Goal: Task Accomplishment & Management: Manage account settings

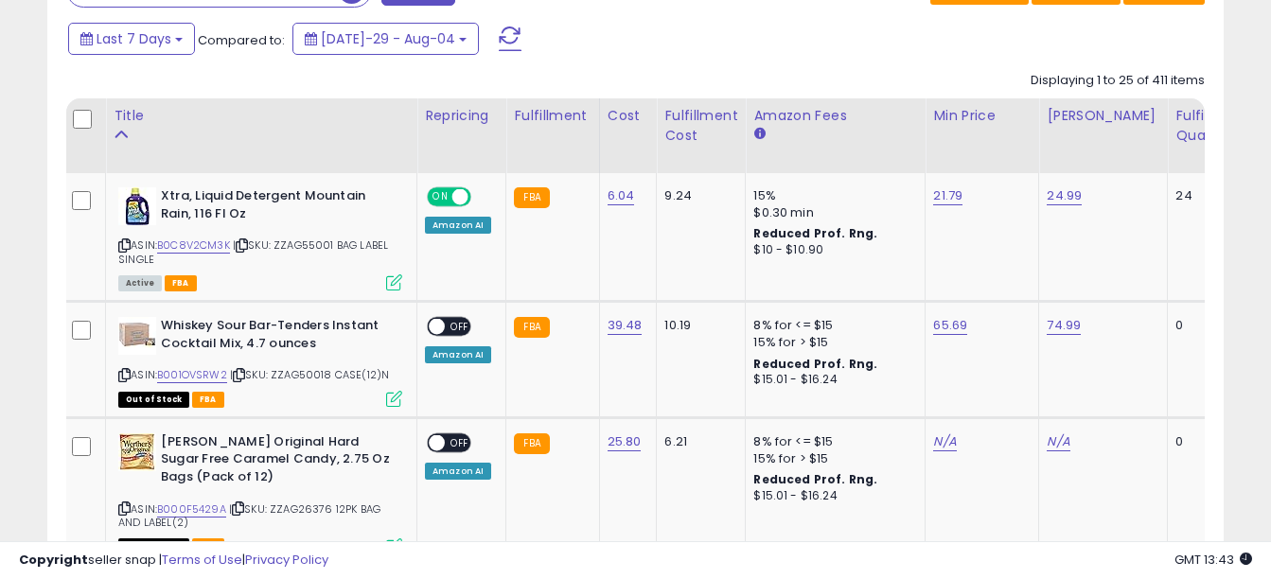
scroll to position [821, 0]
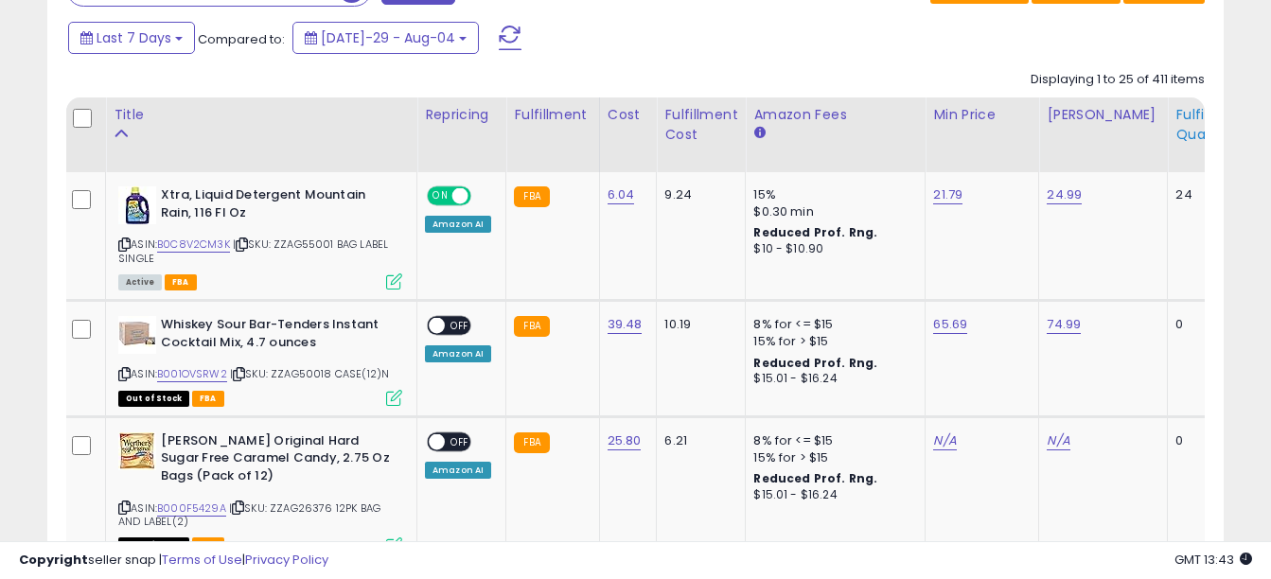
click at [1175, 127] on div "Fulfillable Quantity" at bounding box center [1207, 125] width 65 height 40
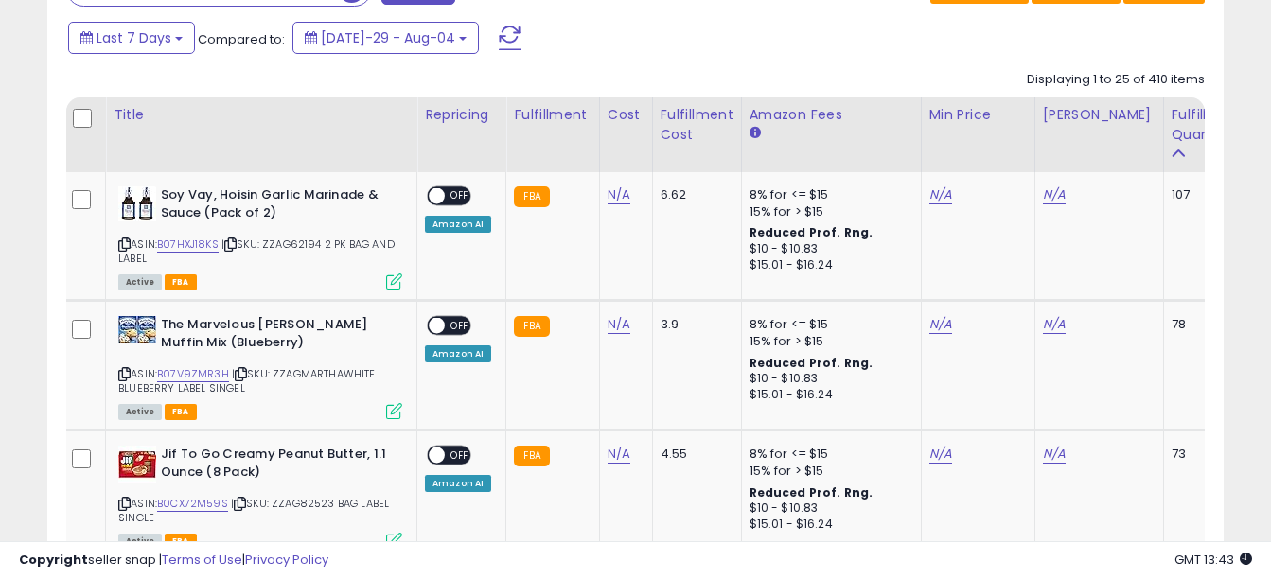
scroll to position [886, 0]
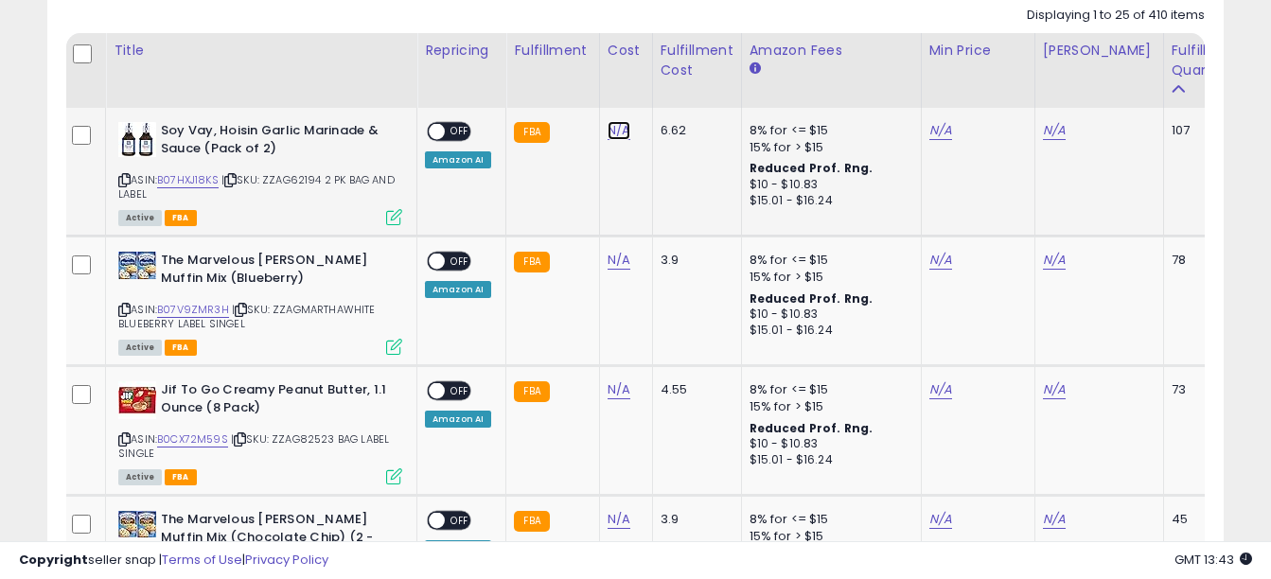
click at [613, 132] on link "N/A" at bounding box center [618, 130] width 23 height 19
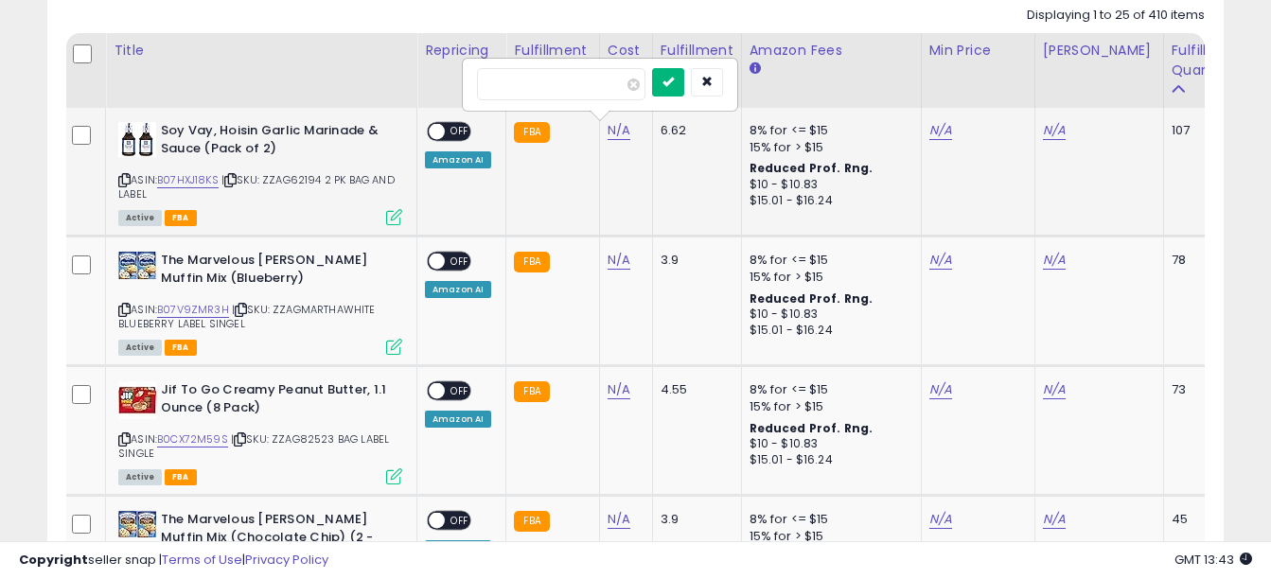
type input "****"
click at [684, 73] on button "submit" at bounding box center [668, 82] width 32 height 28
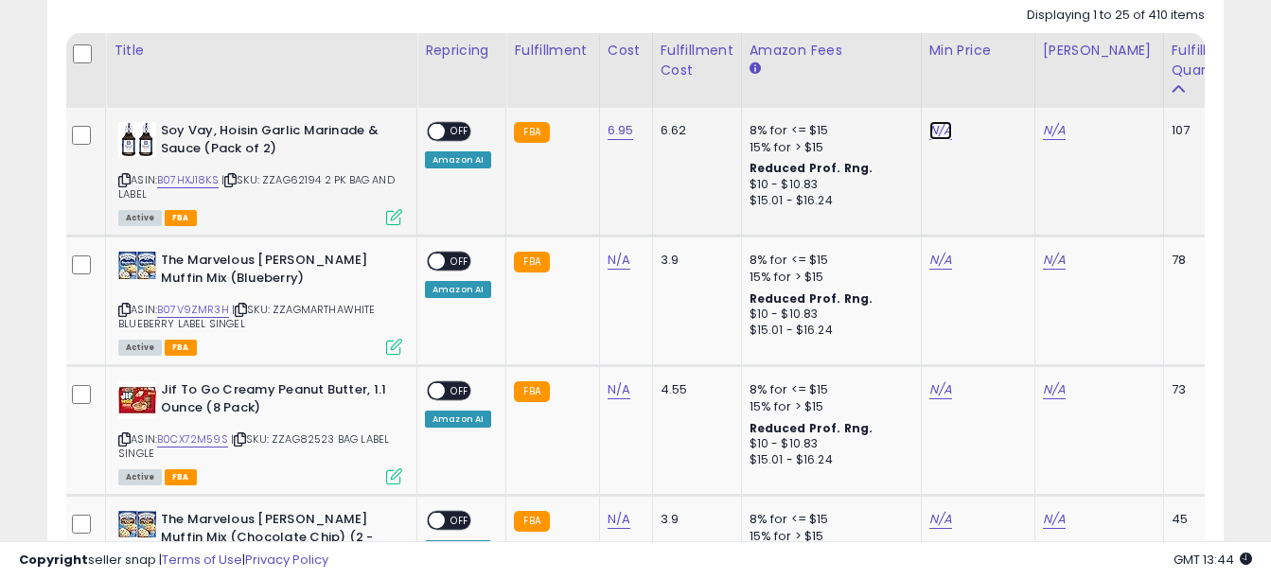
click at [941, 132] on link "N/A" at bounding box center [940, 130] width 23 height 19
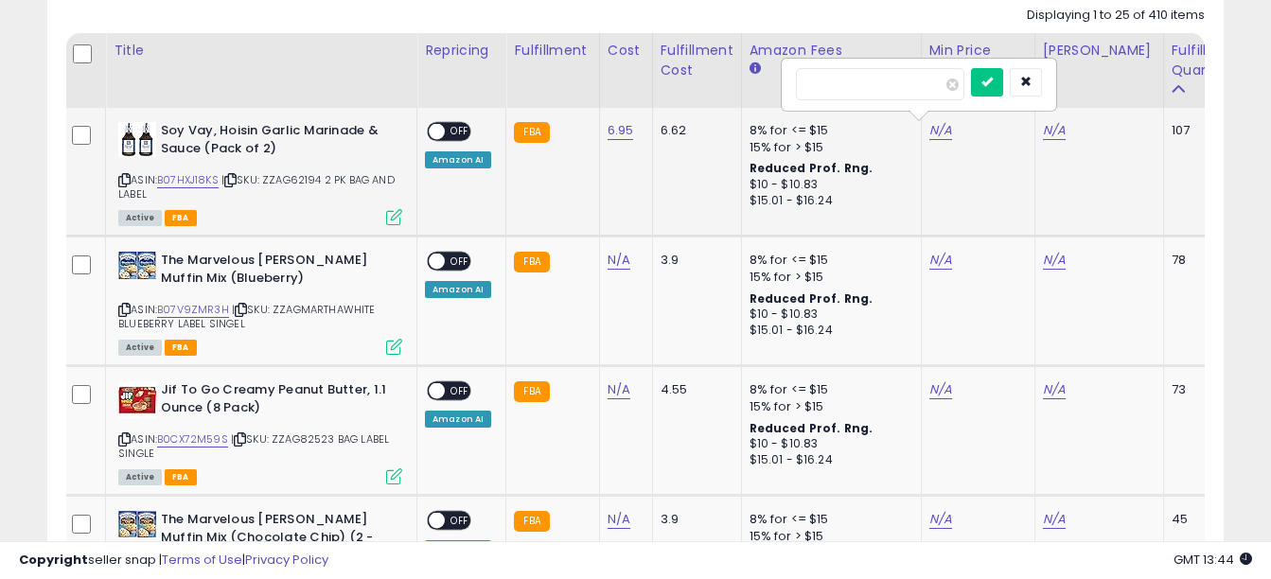
type input "*"
type input "*****"
click at [1003, 70] on button "submit" at bounding box center [987, 82] width 32 height 28
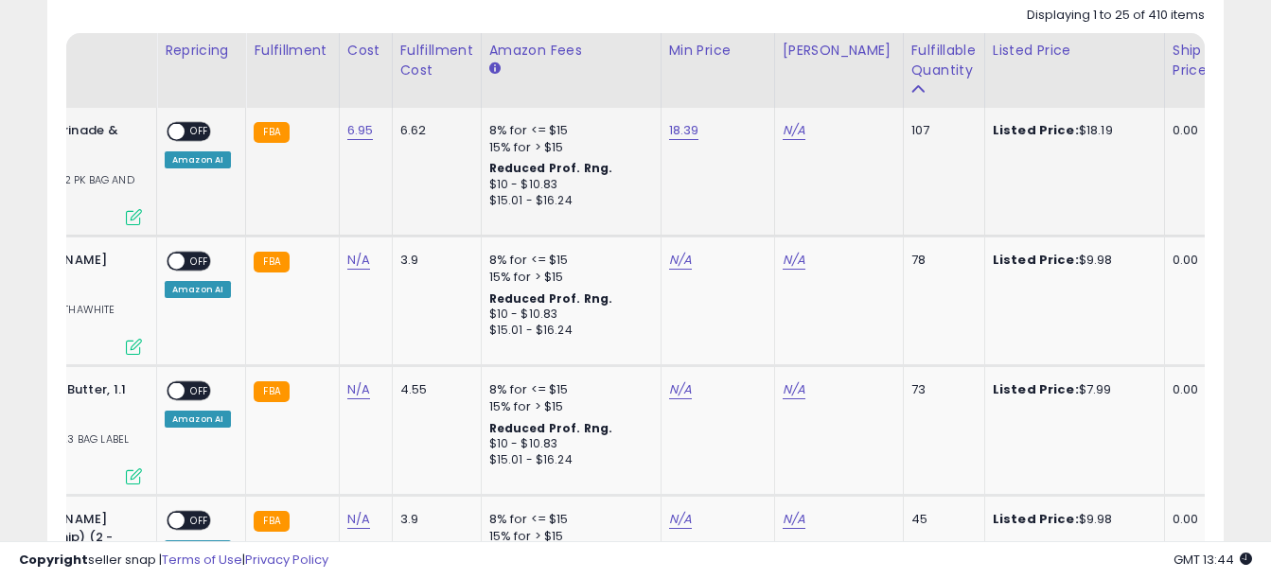
scroll to position [0, 0]
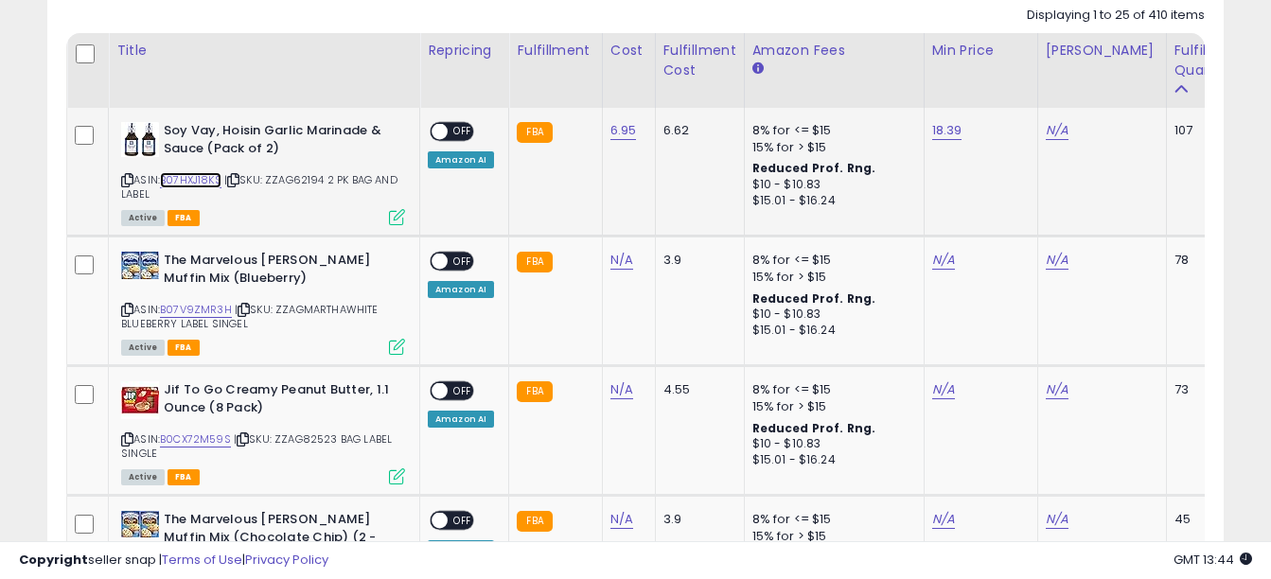
click at [201, 178] on link "B07HXJ18KS" at bounding box center [191, 180] width 62 height 16
click at [941, 134] on link "18.39" at bounding box center [947, 130] width 30 height 19
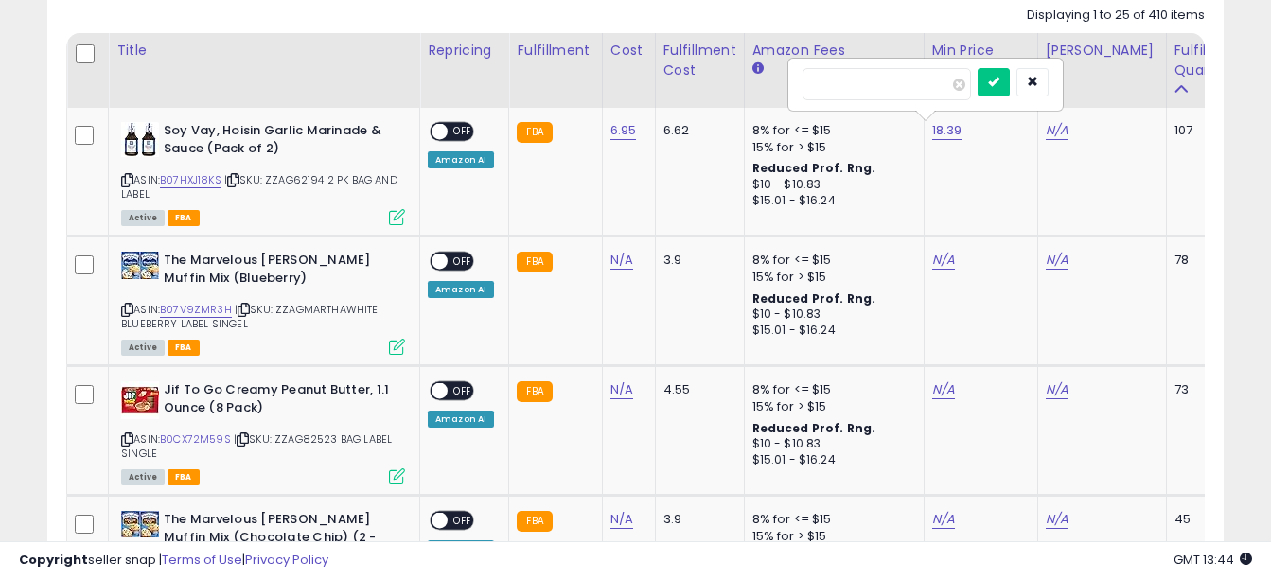
drag, startPoint x: 847, startPoint y: 83, endPoint x: 752, endPoint y: 85, distance: 94.6
type input "*****"
click at [999, 84] on icon "submit" at bounding box center [993, 81] width 11 height 11
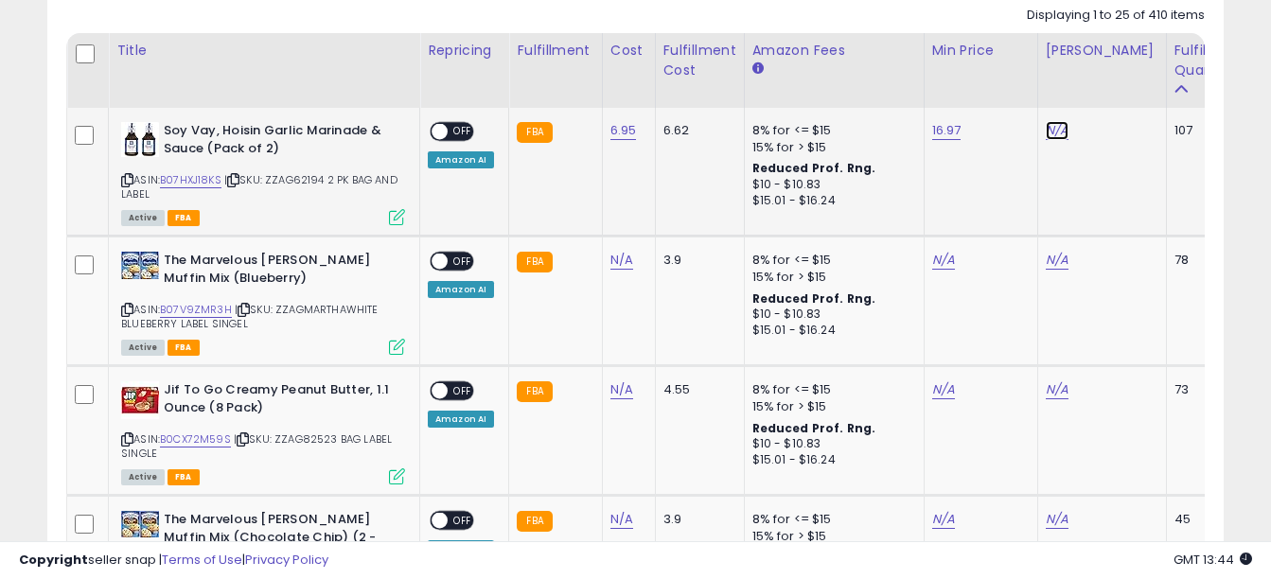
click at [1054, 132] on link "N/A" at bounding box center [1057, 130] width 23 height 19
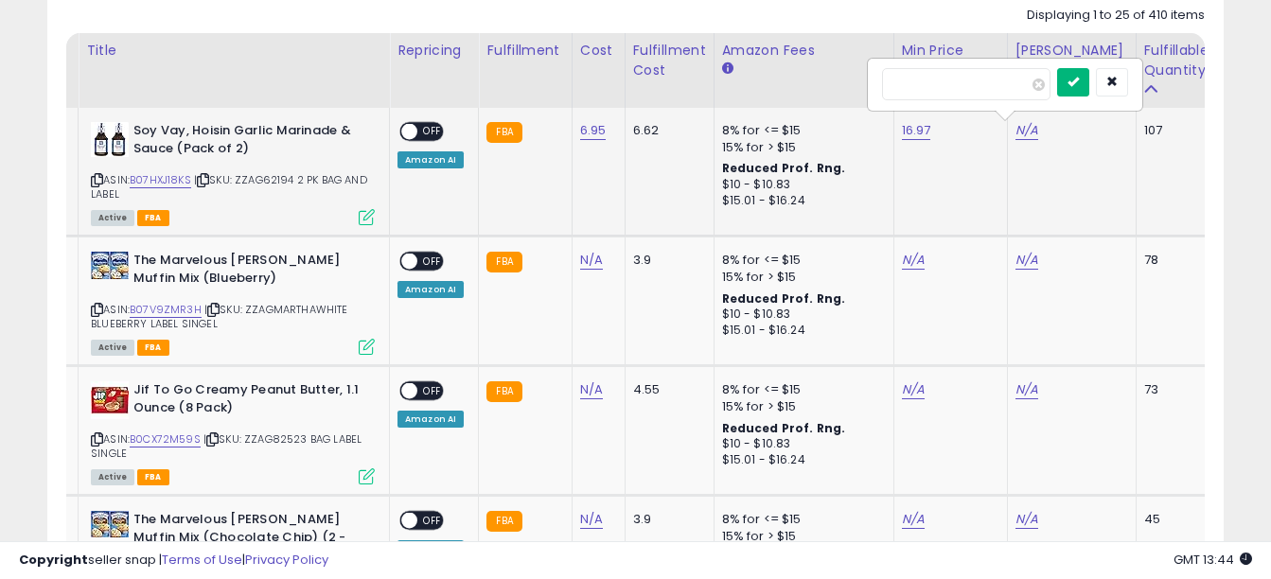
type input "*****"
click at [1088, 92] on button "submit" at bounding box center [1073, 82] width 32 height 28
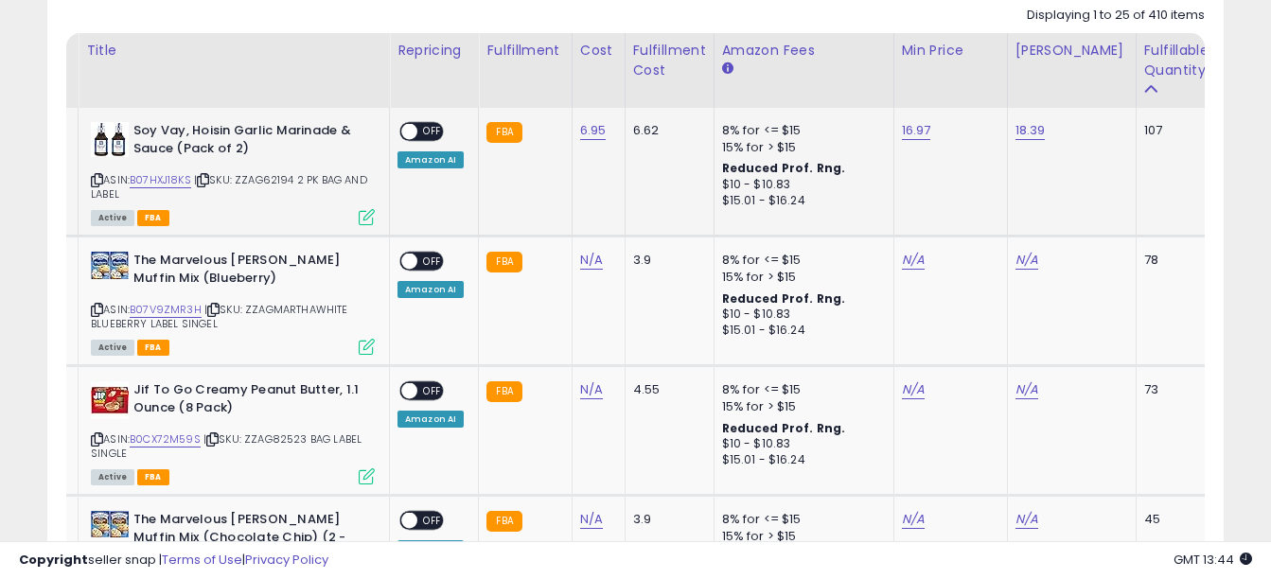
click at [437, 134] on span "OFF" at bounding box center [432, 132] width 30 height 16
click at [177, 311] on link "B07V9ZMR3H" at bounding box center [166, 310] width 72 height 16
click at [907, 259] on link "N/A" at bounding box center [913, 260] width 23 height 19
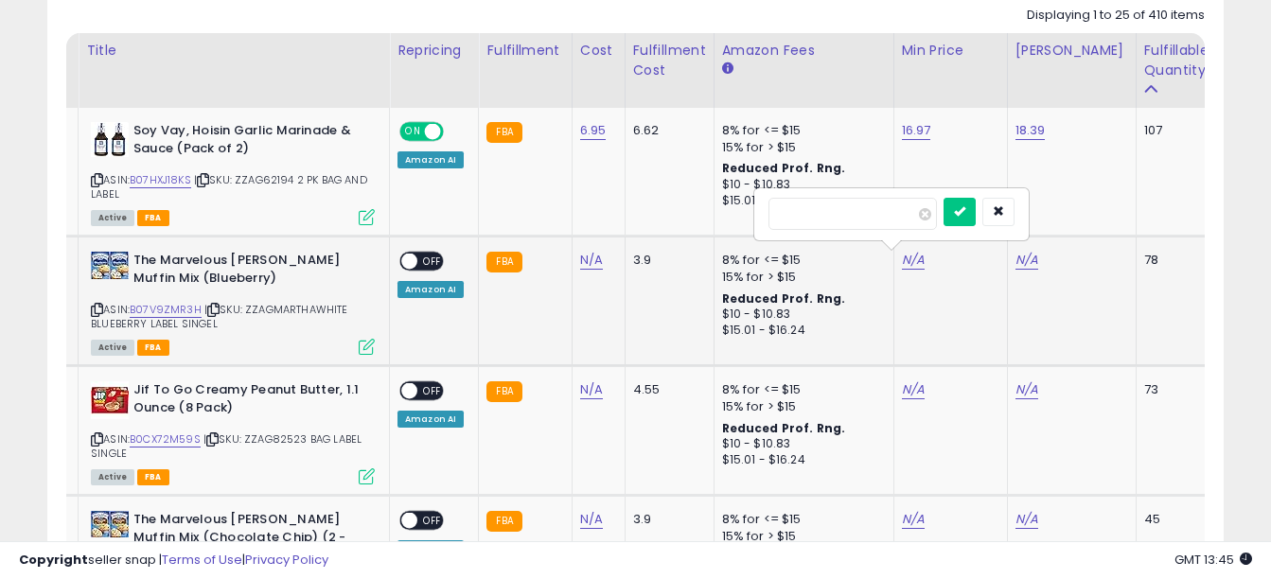
type input "****"
click at [975, 196] on div "****" at bounding box center [891, 214] width 273 height 50
click at [965, 205] on icon "submit" at bounding box center [959, 210] width 11 height 11
click at [1028, 265] on link "N/A" at bounding box center [1026, 260] width 23 height 19
click at [913, 213] on input "number" at bounding box center [966, 214] width 168 height 32
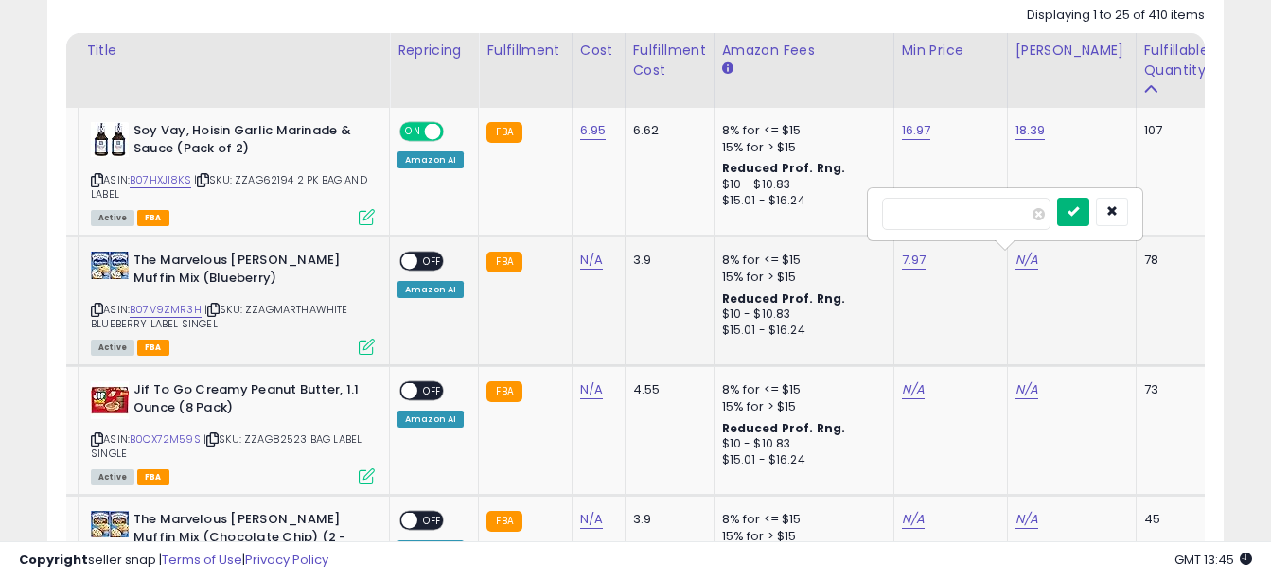
type input "****"
click at [1087, 207] on button "submit" at bounding box center [1073, 212] width 32 height 28
click at [423, 268] on div "ON OFF" at bounding box center [400, 262] width 44 height 16
click at [437, 260] on span "OFF" at bounding box center [432, 262] width 30 height 16
click at [173, 313] on link "B07V9ZMR3H" at bounding box center [166, 310] width 72 height 16
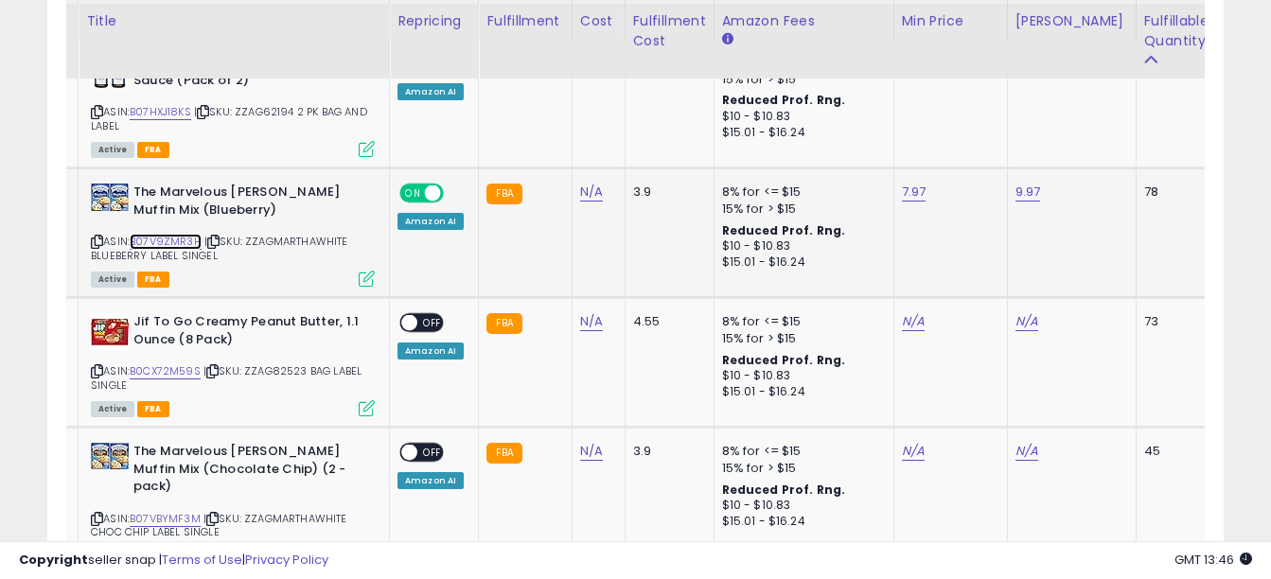
scroll to position [959, 0]
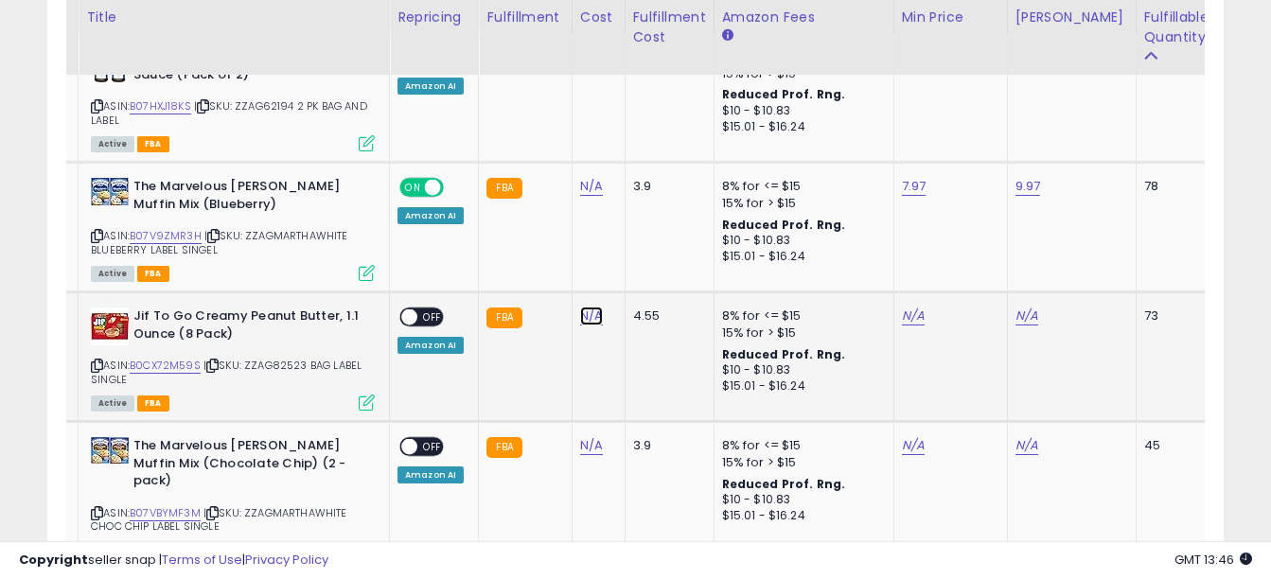
click at [586, 196] on link "N/A" at bounding box center [591, 186] width 23 height 19
type input "*****"
click at [657, 280] on button "submit" at bounding box center [641, 268] width 32 height 28
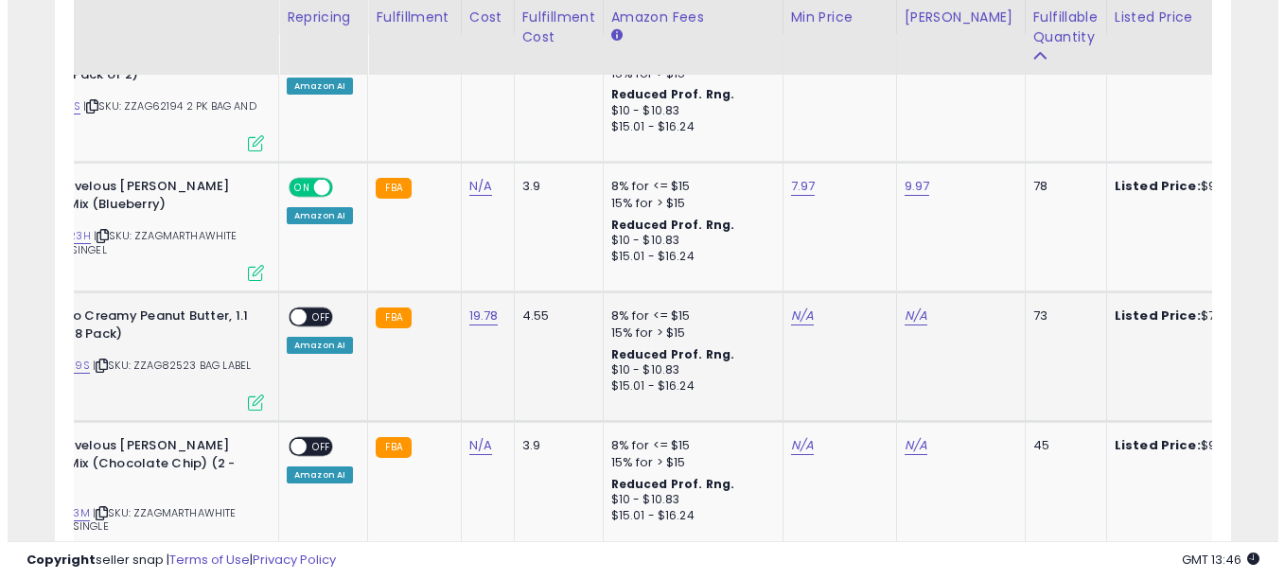
scroll to position [0, 0]
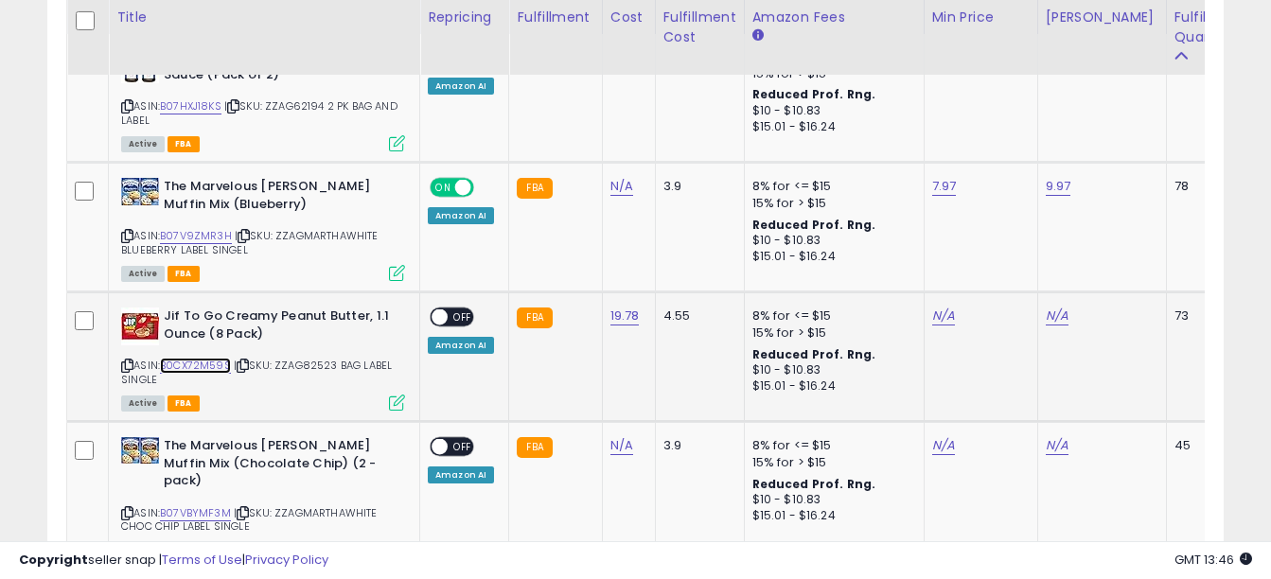
click at [207, 361] on link "B0CX72M59S" at bounding box center [195, 366] width 71 height 16
click at [617, 66] on link "19.78" at bounding box center [623, 56] width 26 height 19
type input "*"
type input "****"
click at [690, 278] on button "submit" at bounding box center [674, 268] width 32 height 28
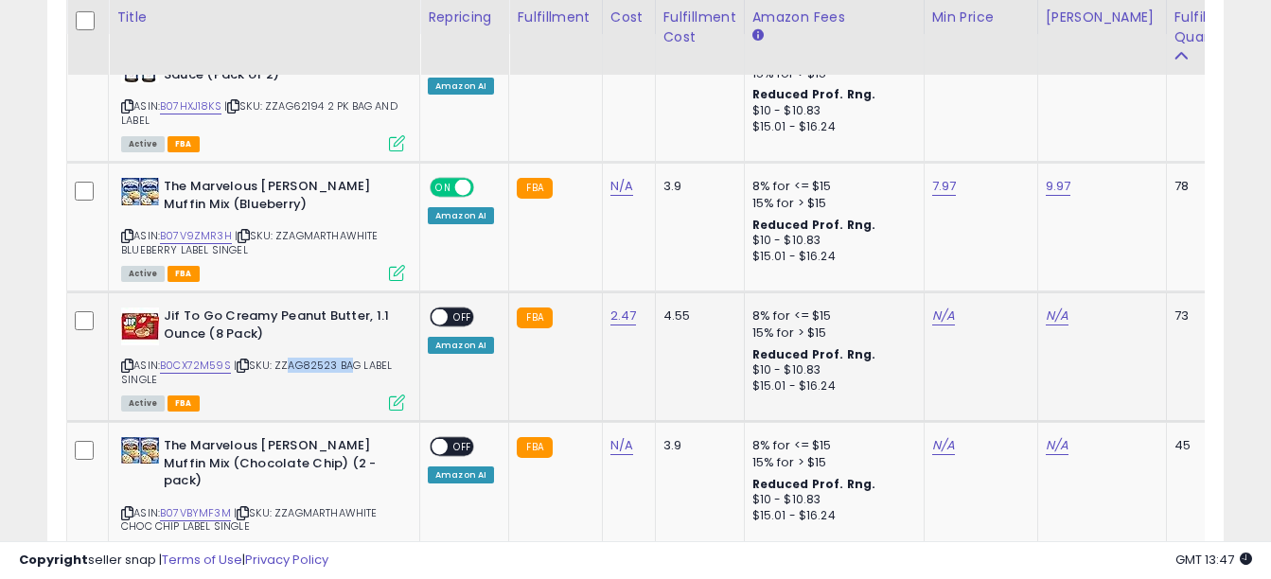
drag, startPoint x: 284, startPoint y: 368, endPoint x: 351, endPoint y: 372, distance: 67.3
click at [351, 372] on span "| SKU: ZZAG82523 BAG LABEL SINGLE" at bounding box center [256, 372] width 271 height 28
drag, startPoint x: 351, startPoint y: 372, endPoint x: 278, endPoint y: 396, distance: 76.6
click at [278, 396] on div "Active FBA" at bounding box center [263, 402] width 284 height 13
drag, startPoint x: 279, startPoint y: 366, endPoint x: 373, endPoint y: 378, distance: 94.4
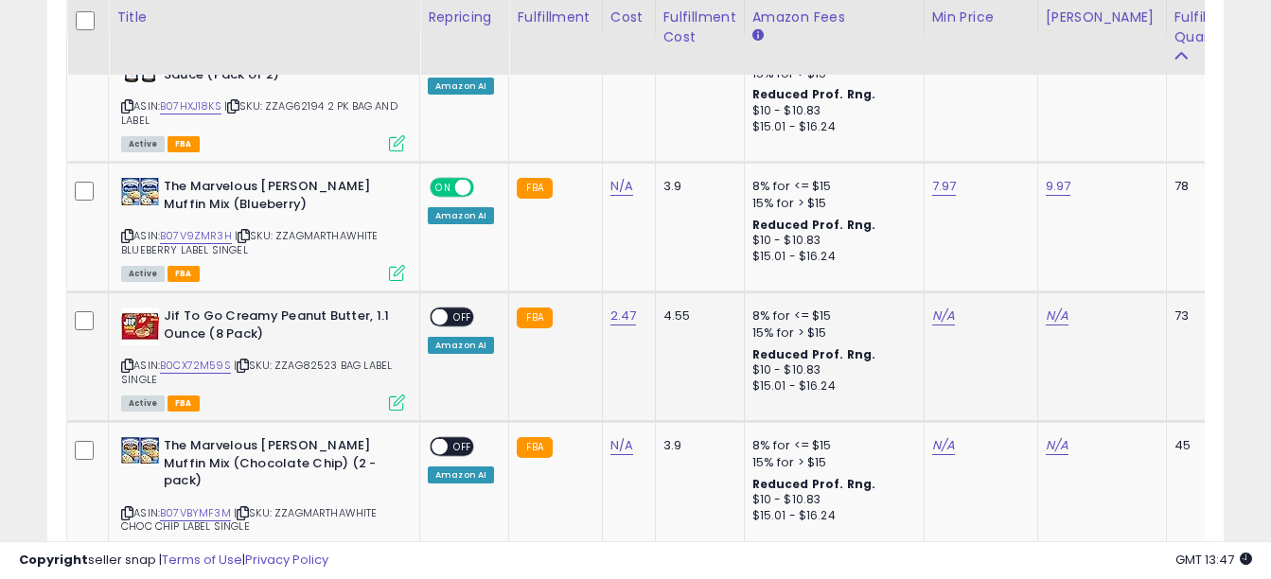
click at [373, 378] on div "ASIN: B0CX72M59S | SKU: ZZAG82523 BAG LABEL SINGLE Active FBA" at bounding box center [263, 358] width 284 height 101
copy span "ZZAG82523 BAG LABEL SINGLE"
click at [397, 405] on icon at bounding box center [397, 403] width 16 height 16
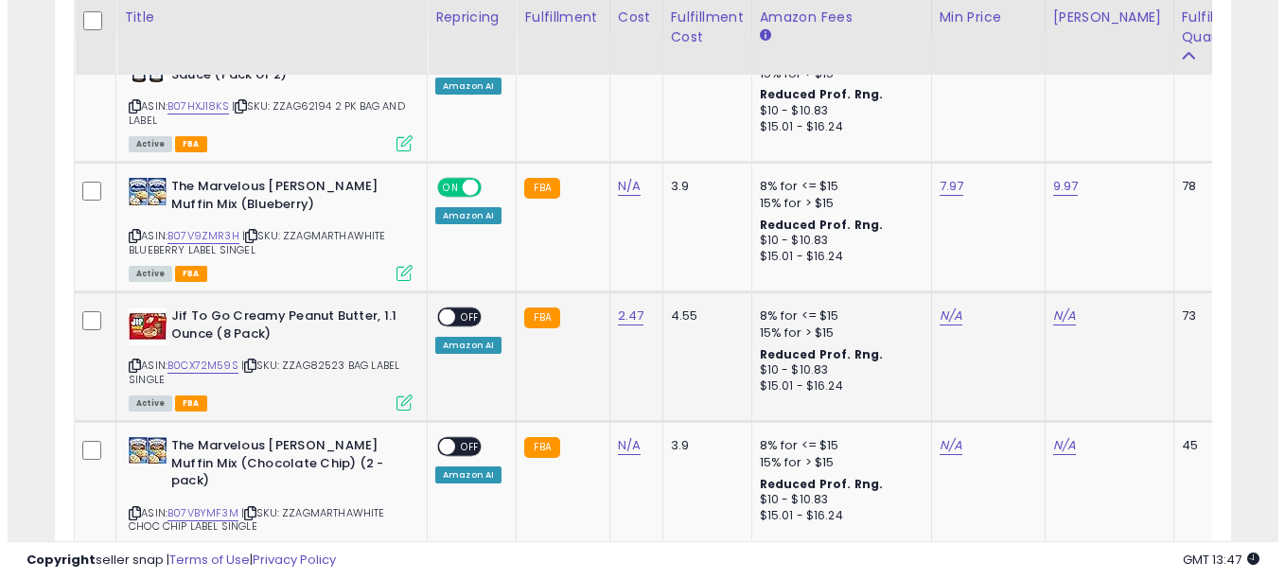
scroll to position [388, 689]
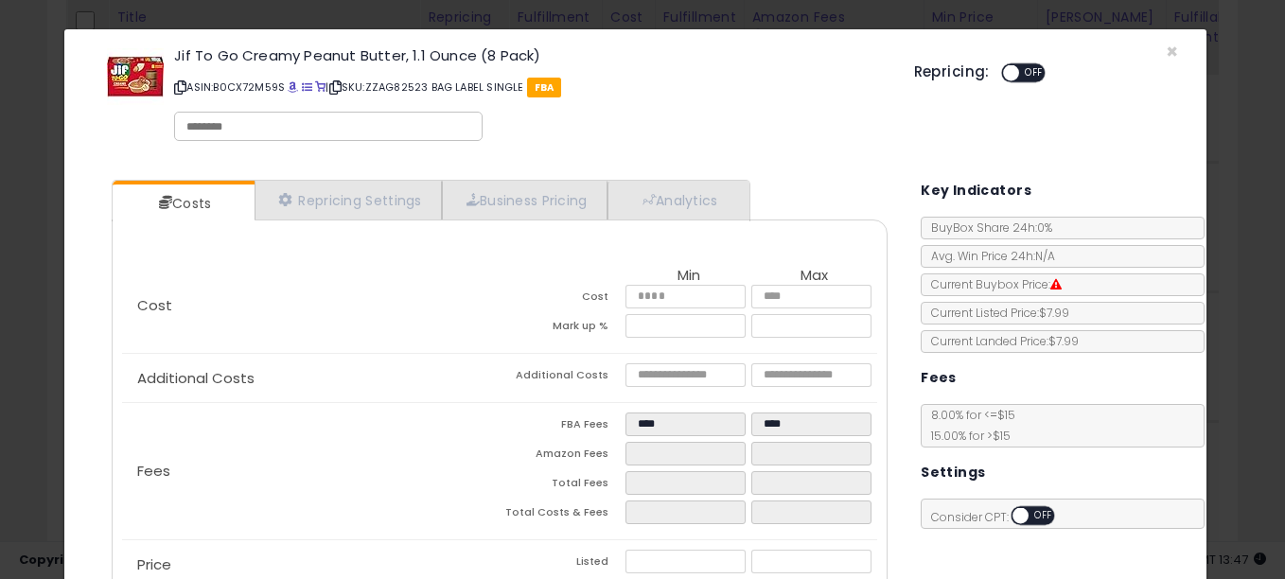
click at [220, 118] on input "text" at bounding box center [328, 126] width 284 height 17
type input "**********"
drag, startPoint x: 1269, startPoint y: 127, endPoint x: 1288, endPoint y: 273, distance: 146.9
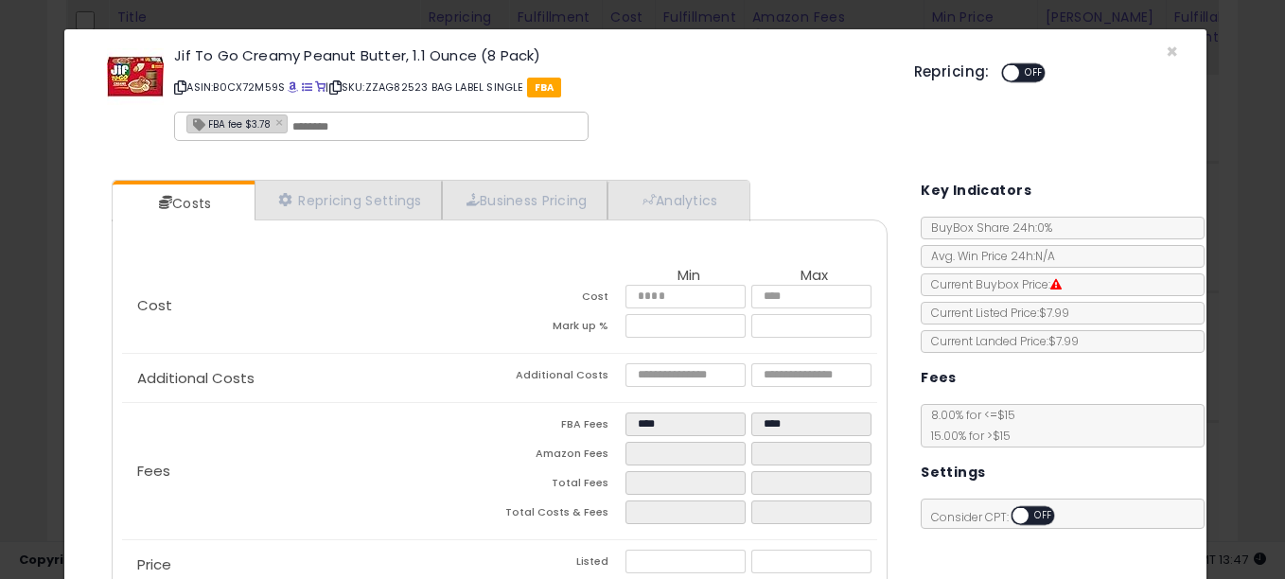
scroll to position [188, 0]
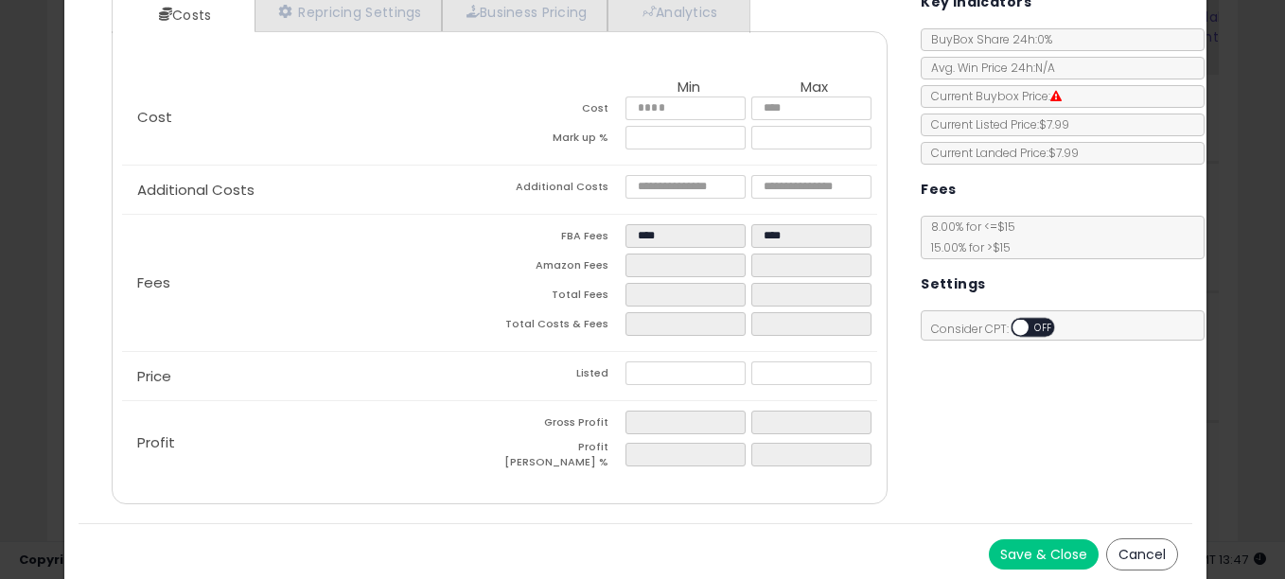
click at [1032, 539] on button "Save & Close" at bounding box center [1044, 554] width 110 height 30
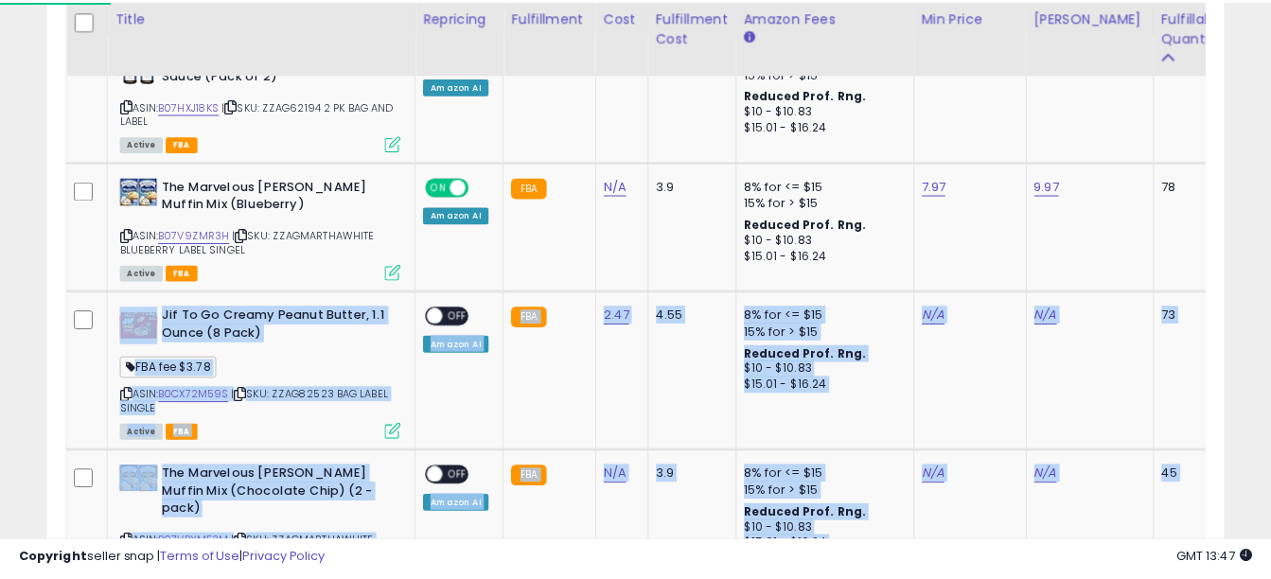
scroll to position [945826, 945533]
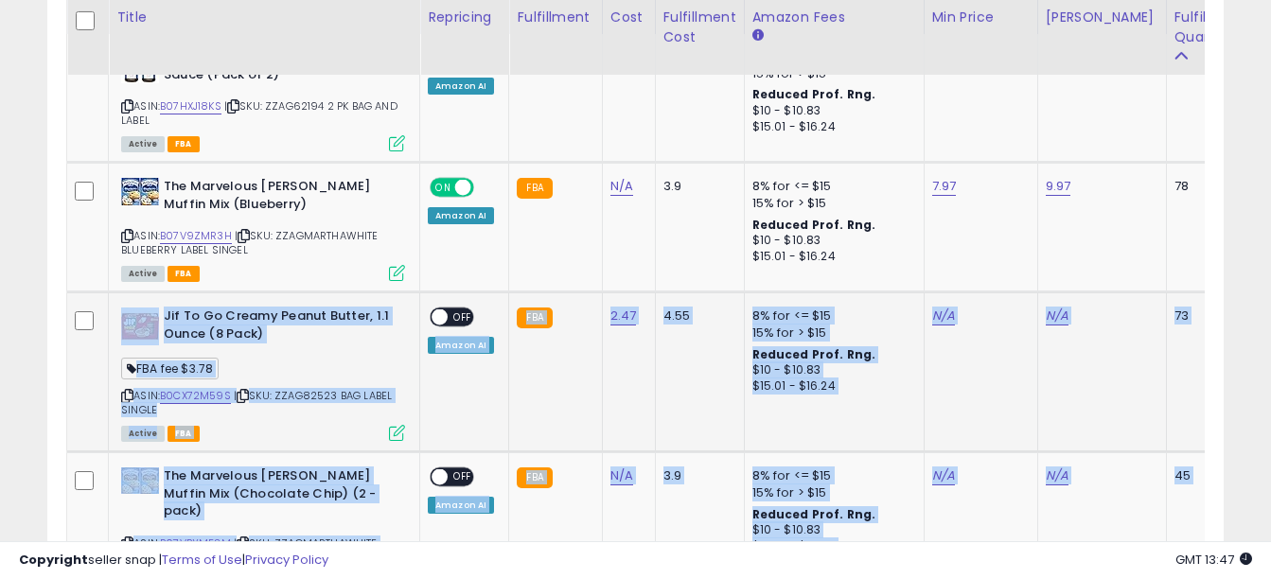
click at [318, 344] on b "Jif To Go Creamy Peanut Butter, 1.1 Ounce (8 Pack)" at bounding box center [279, 328] width 230 height 40
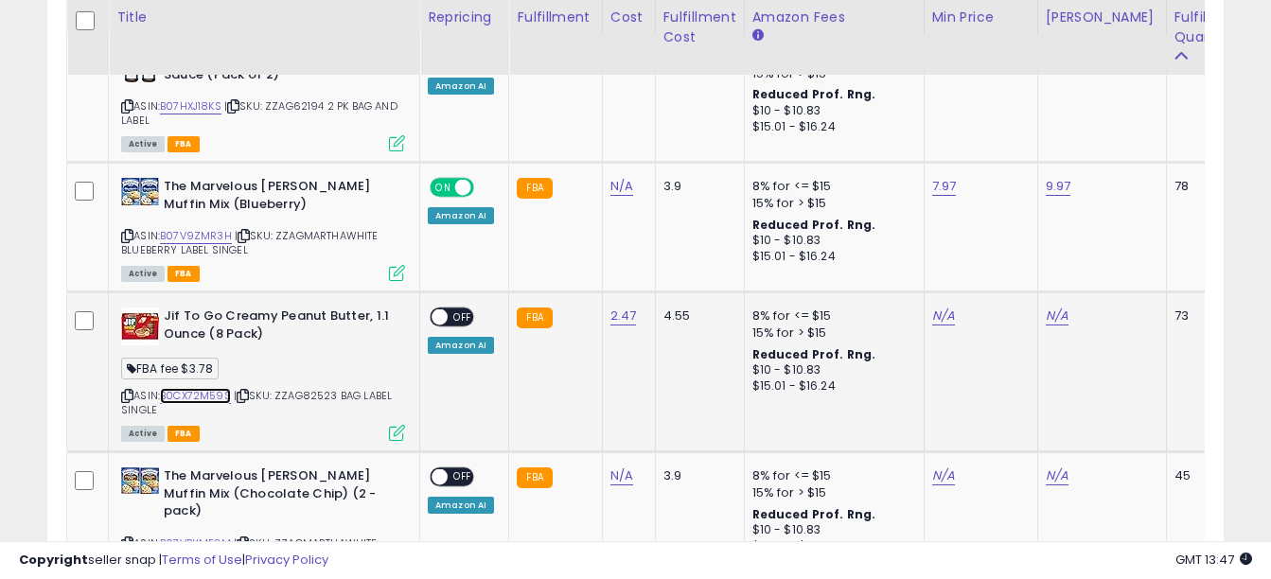
click at [199, 396] on link "B0CX72M59S" at bounding box center [195, 396] width 71 height 16
click at [195, 395] on link "B0CX72M59S" at bounding box center [195, 396] width 71 height 16
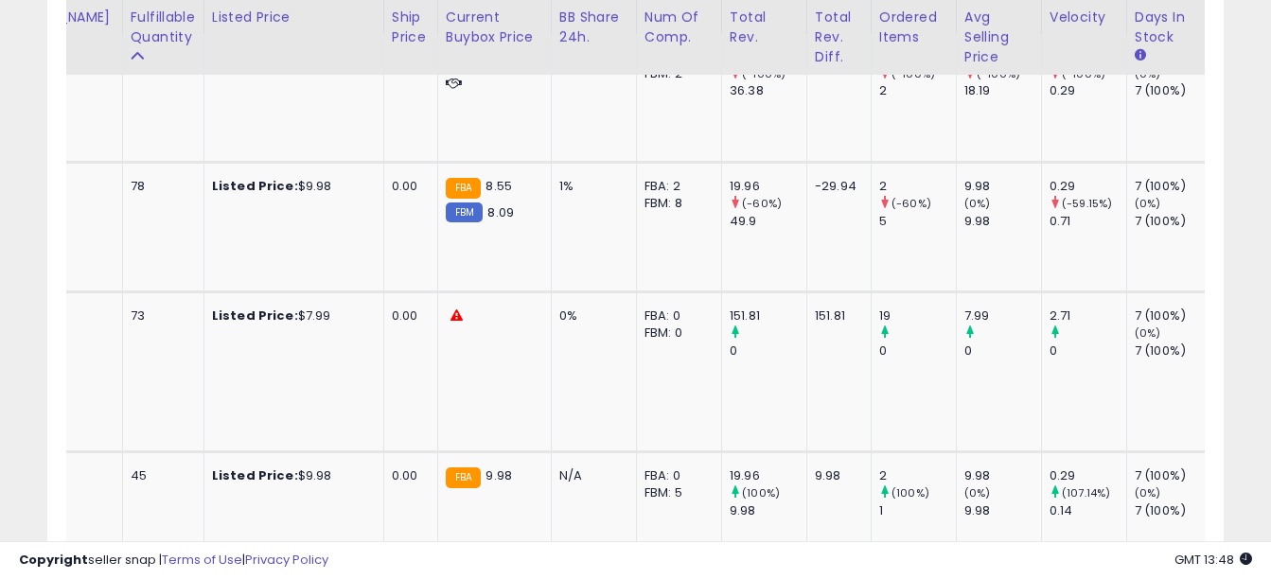
scroll to position [0, 0]
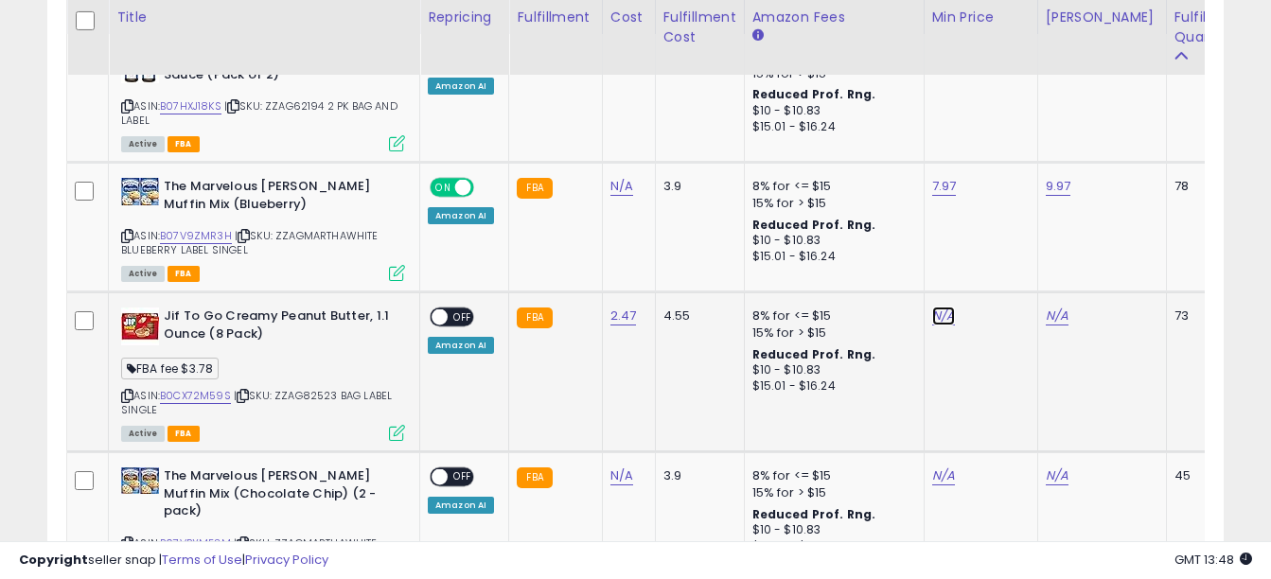
click at [942, 323] on link "N/A" at bounding box center [943, 316] width 23 height 19
type input "****"
click at [1006, 275] on button "submit" at bounding box center [990, 268] width 32 height 28
click at [1050, 317] on link "N/A" at bounding box center [1057, 316] width 23 height 19
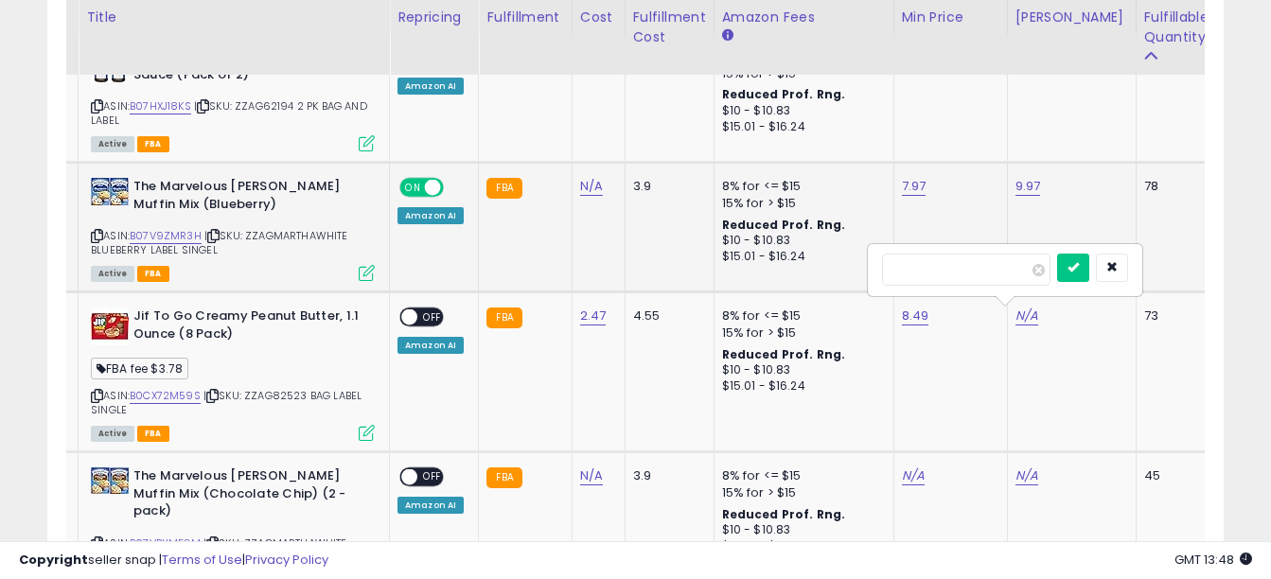
drag, startPoint x: 948, startPoint y: 272, endPoint x: 861, endPoint y: 271, distance: 87.1
type input "****"
click at [1079, 269] on icon "submit" at bounding box center [1072, 266] width 11 height 11
click at [431, 308] on div "ON OFF" at bounding box center [421, 318] width 44 height 20
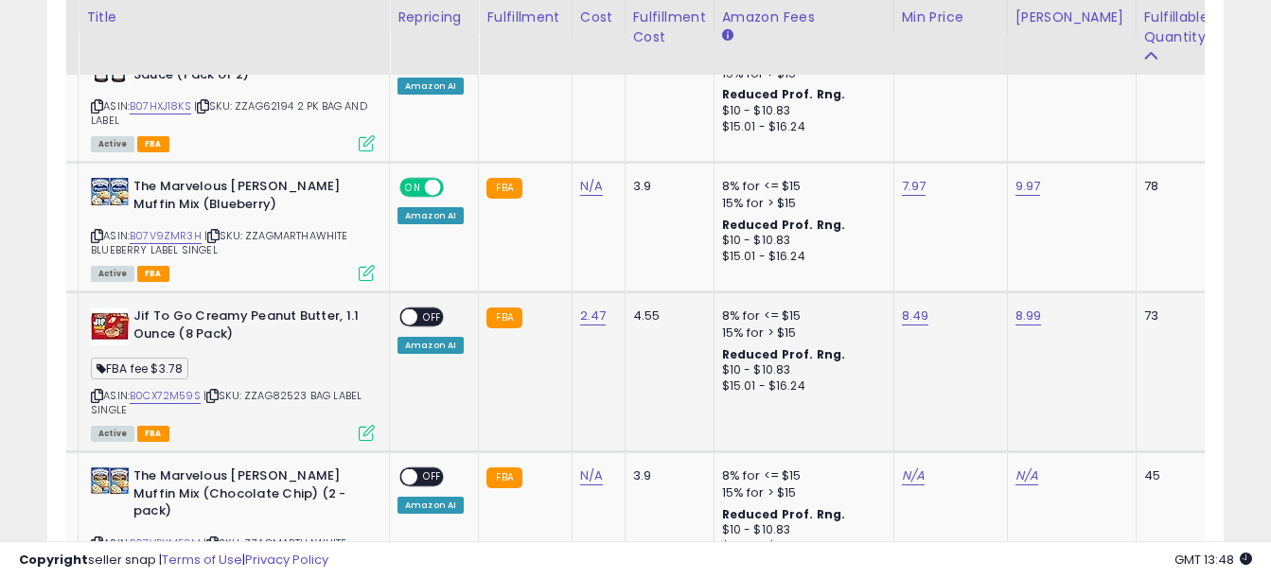
click at [431, 311] on span "OFF" at bounding box center [432, 317] width 30 height 16
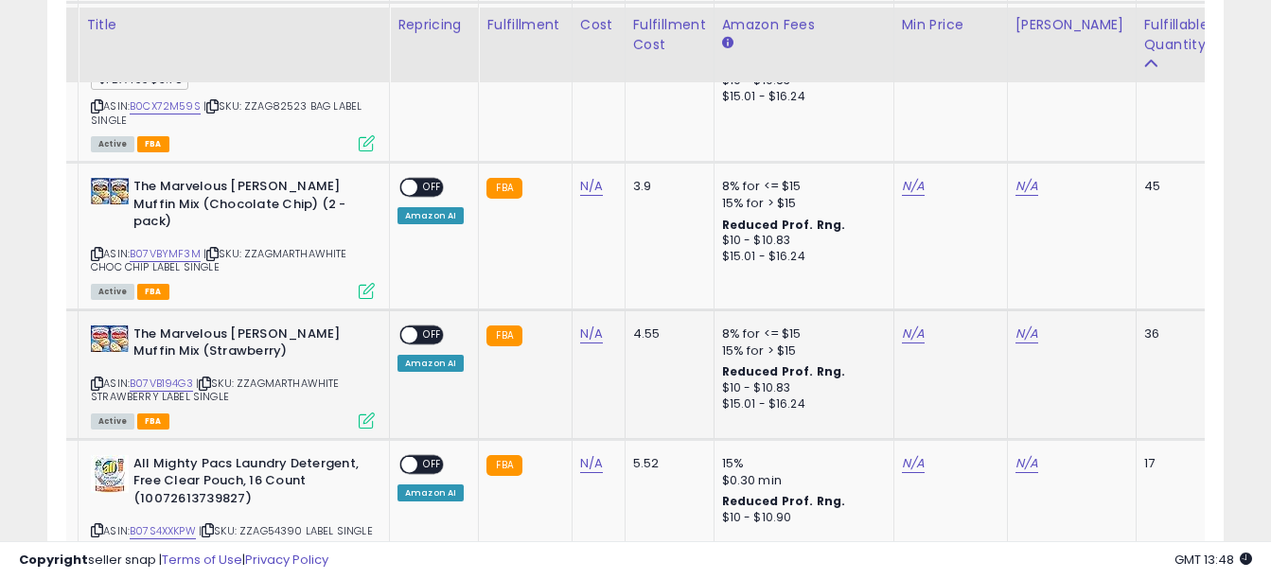
scroll to position [1259, 0]
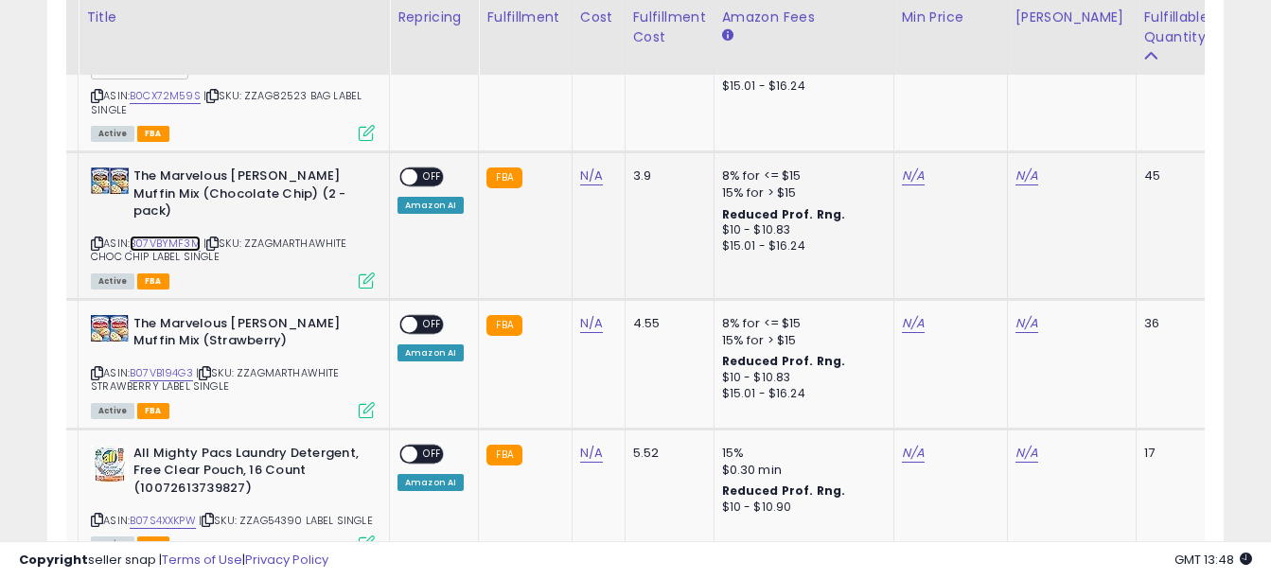
click at [179, 236] on link "B07VBYMF3M" at bounding box center [165, 244] width 71 height 16
click at [907, 177] on link "N/A" at bounding box center [913, 176] width 23 height 19
type input "****"
click at [976, 119] on button "submit" at bounding box center [959, 128] width 32 height 28
click at [1023, 176] on link "N/A" at bounding box center [1026, 176] width 23 height 19
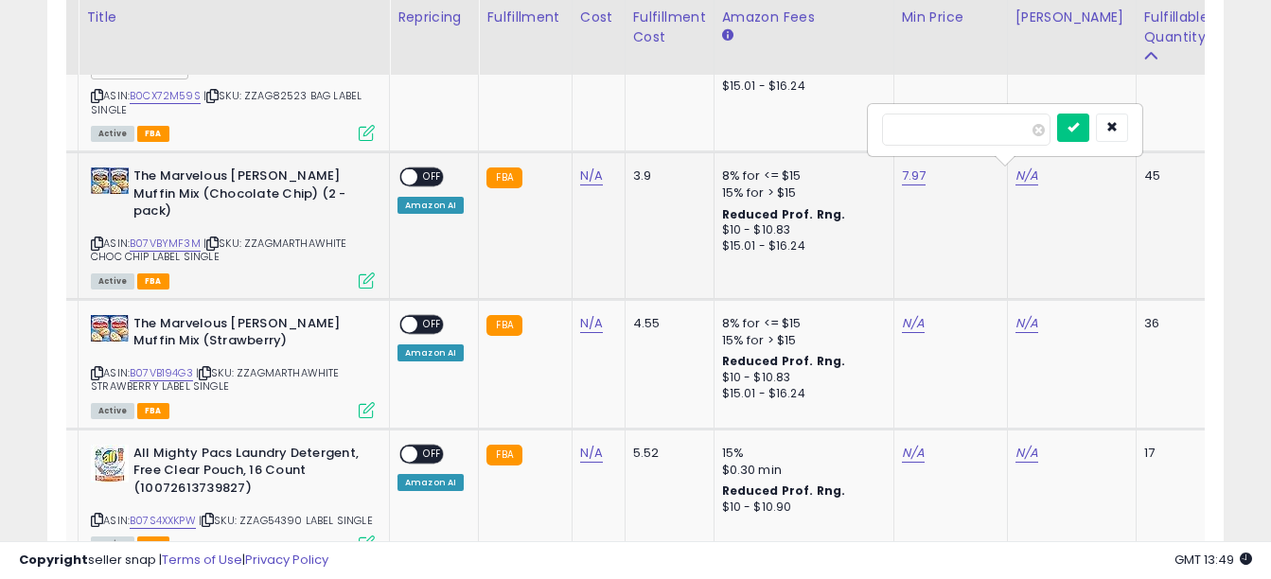
type input "****"
click at [1079, 126] on icon "submit" at bounding box center [1072, 126] width 11 height 11
click at [424, 181] on span "OFF" at bounding box center [432, 177] width 30 height 16
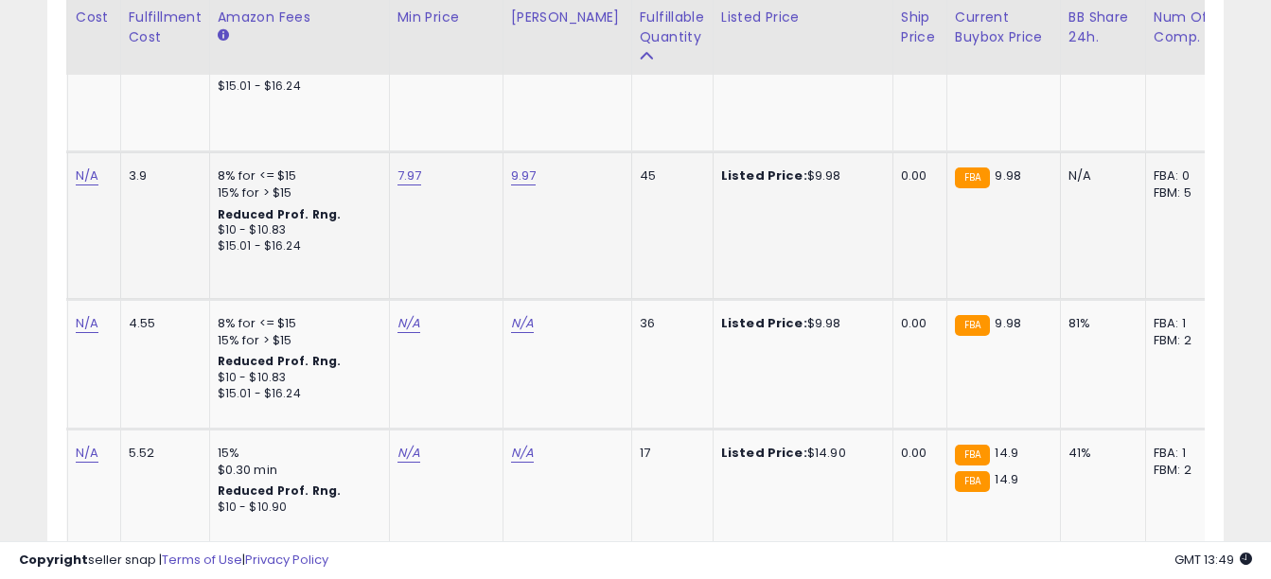
scroll to position [0, 578]
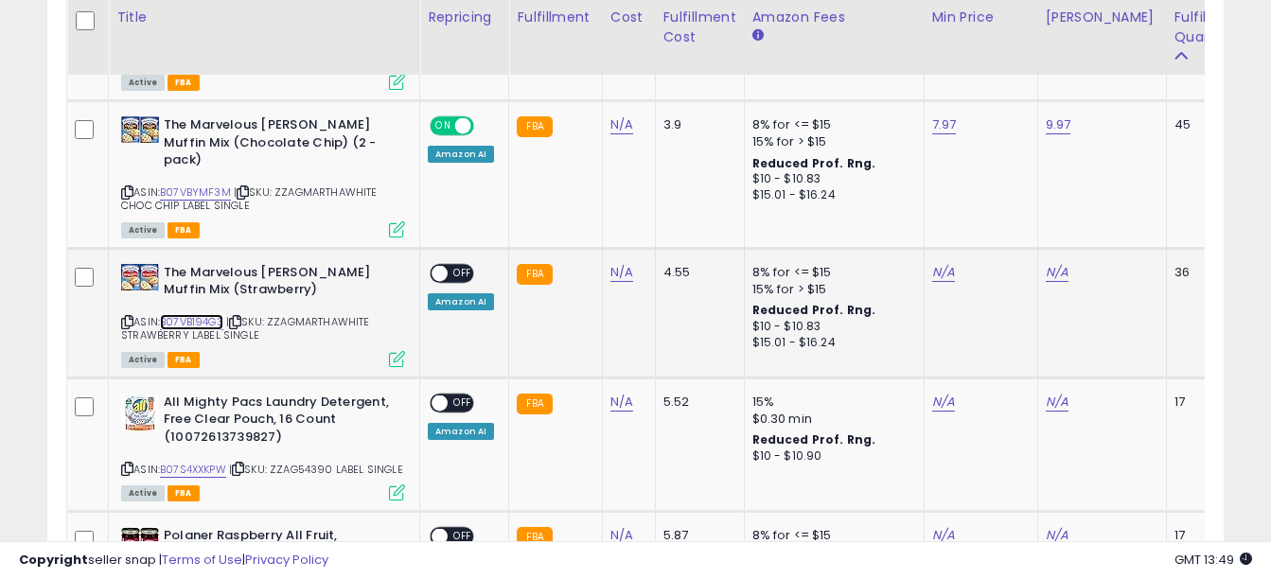
click at [197, 314] on link "B07VB194G3" at bounding box center [191, 322] width 63 height 16
click at [206, 185] on link "B07VBYMF3M" at bounding box center [195, 193] width 71 height 16
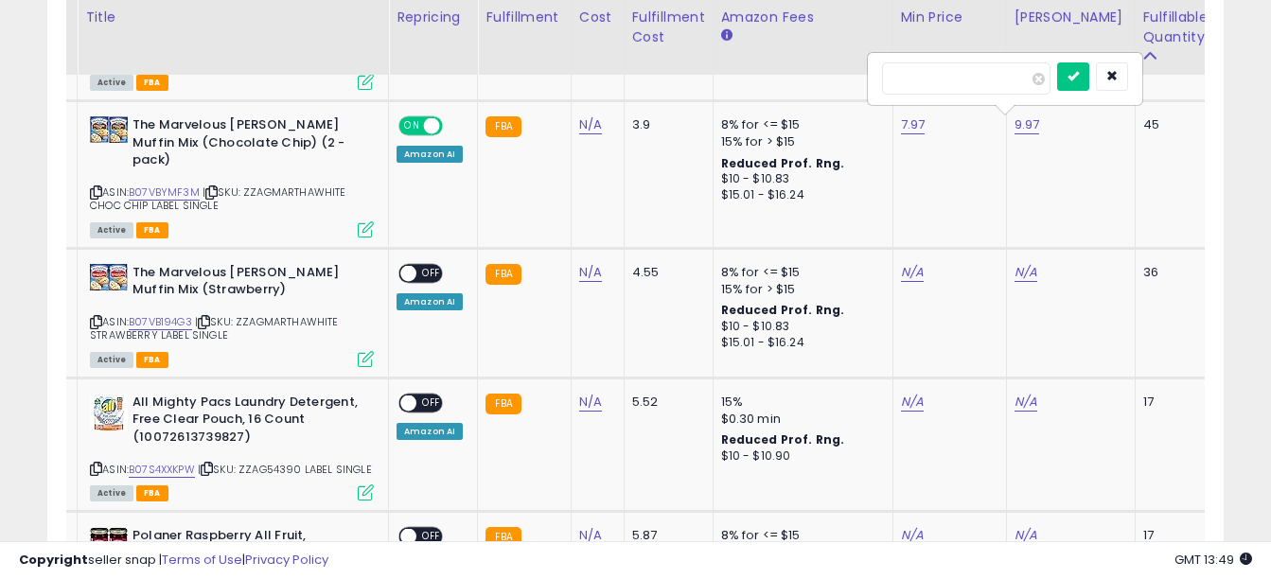
drag, startPoint x: 929, startPoint y: 82, endPoint x: 800, endPoint y: 67, distance: 129.6
type input "****"
click at [1079, 72] on icon "submit" at bounding box center [1072, 75] width 11 height 11
click at [903, 263] on link "N/A" at bounding box center [912, 272] width 23 height 19
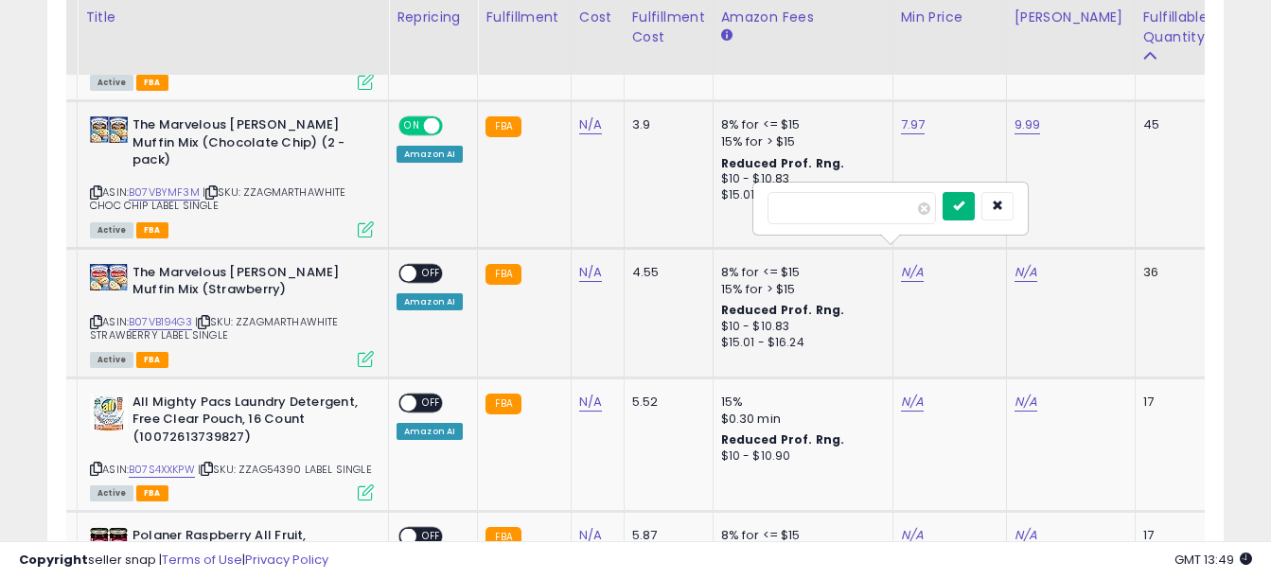
type input "****"
click at [975, 208] on button "submit" at bounding box center [958, 206] width 32 height 28
click at [1016, 263] on link "N/A" at bounding box center [1025, 272] width 23 height 19
type input "****"
click at [1078, 210] on icon "submit" at bounding box center [1071, 205] width 11 height 11
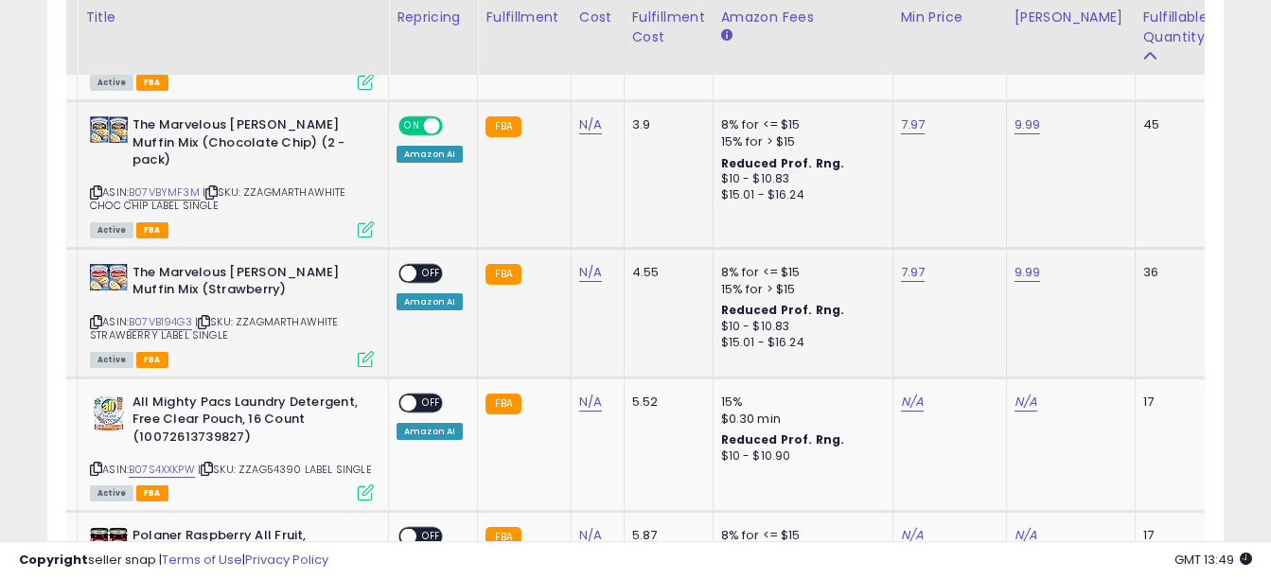
click at [434, 265] on span "OFF" at bounding box center [431, 273] width 30 height 16
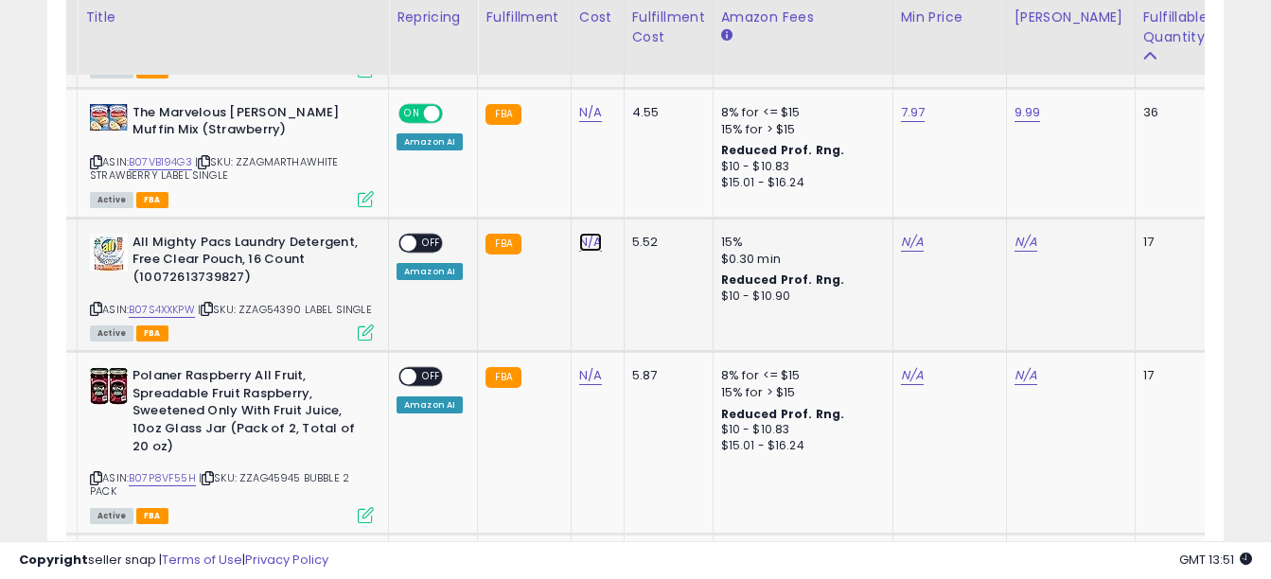
type input "****"
click at [656, 167] on button "submit" at bounding box center [640, 176] width 32 height 28
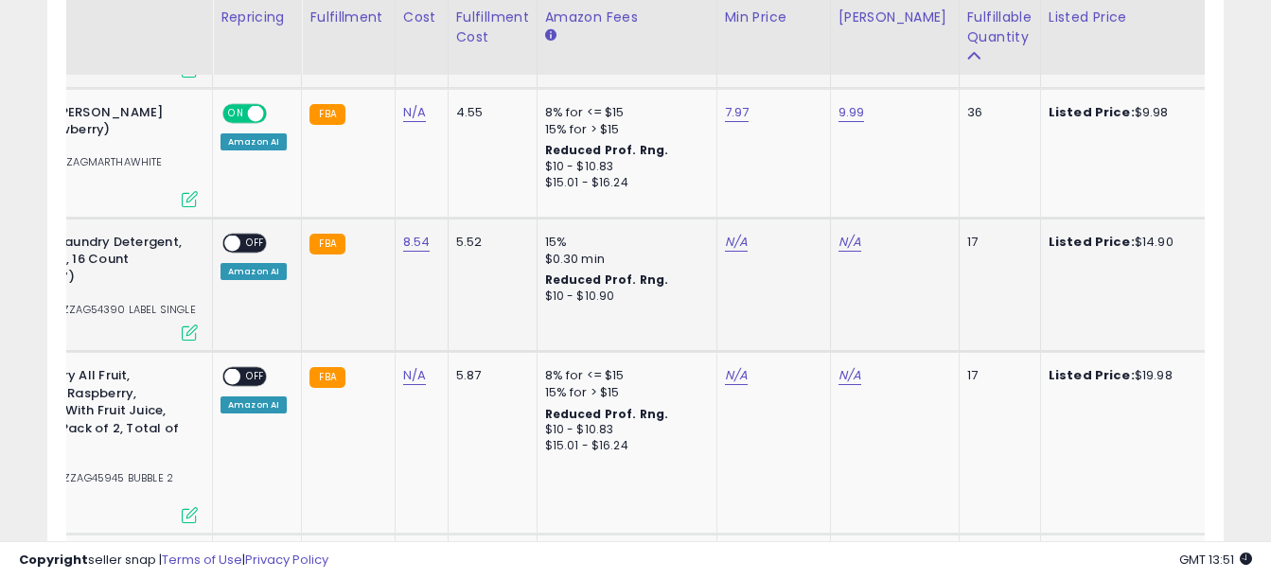
scroll to position [0, 0]
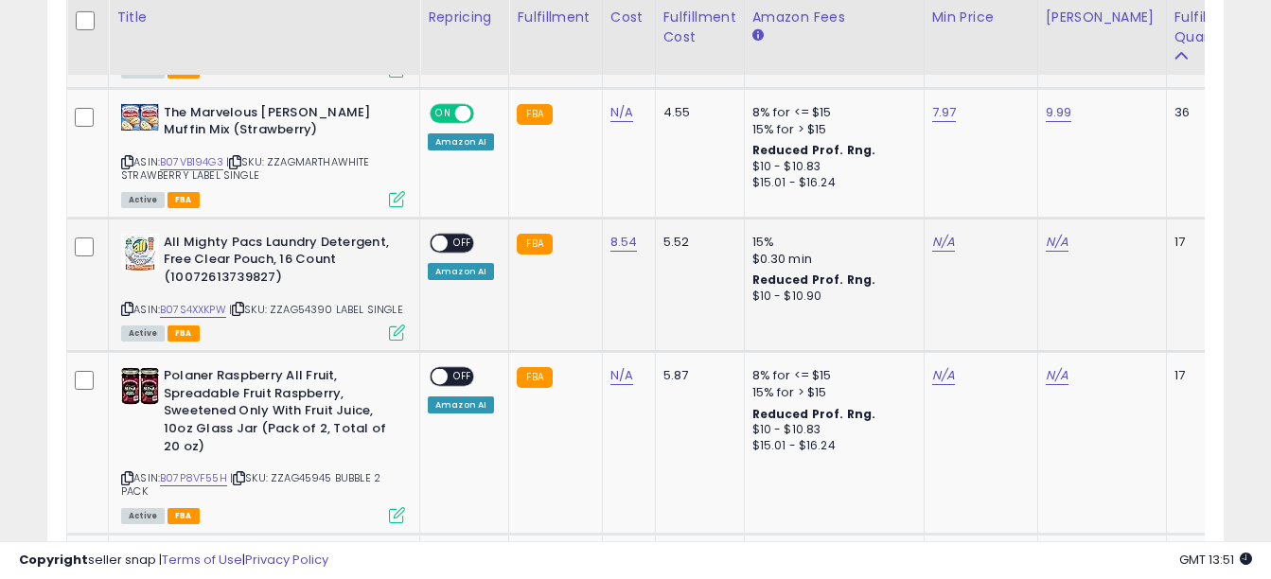
drag, startPoint x: 278, startPoint y: 289, endPoint x: 376, endPoint y: 301, distance: 98.2
click at [376, 301] on div "ASIN: B07S4XXKPW | SKU: ZZAG54390 LABEL SINGLE Active FBA" at bounding box center [263, 286] width 284 height 105
copy span "ZZAG54390 LABEL SINGLE"
click at [1047, 233] on link "N/A" at bounding box center [1057, 242] width 23 height 19
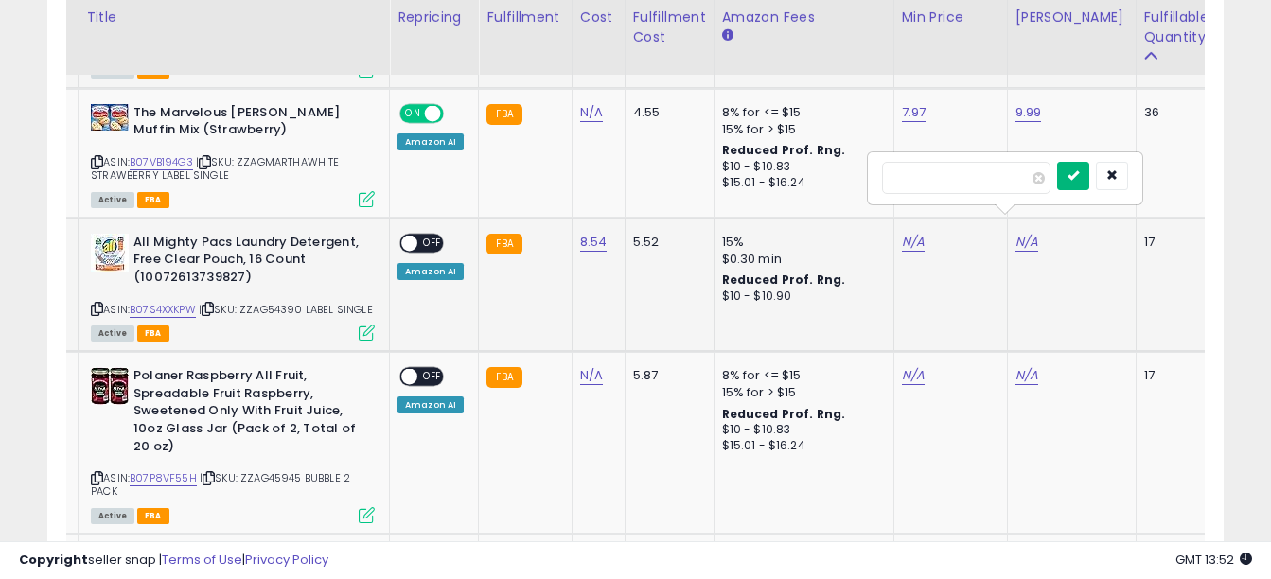
type input "*****"
click at [1079, 180] on icon "submit" at bounding box center [1072, 174] width 11 height 11
click at [178, 302] on link "B07S4XXKPW" at bounding box center [163, 310] width 66 height 16
click at [903, 233] on link "N/A" at bounding box center [913, 242] width 23 height 19
type input "*"
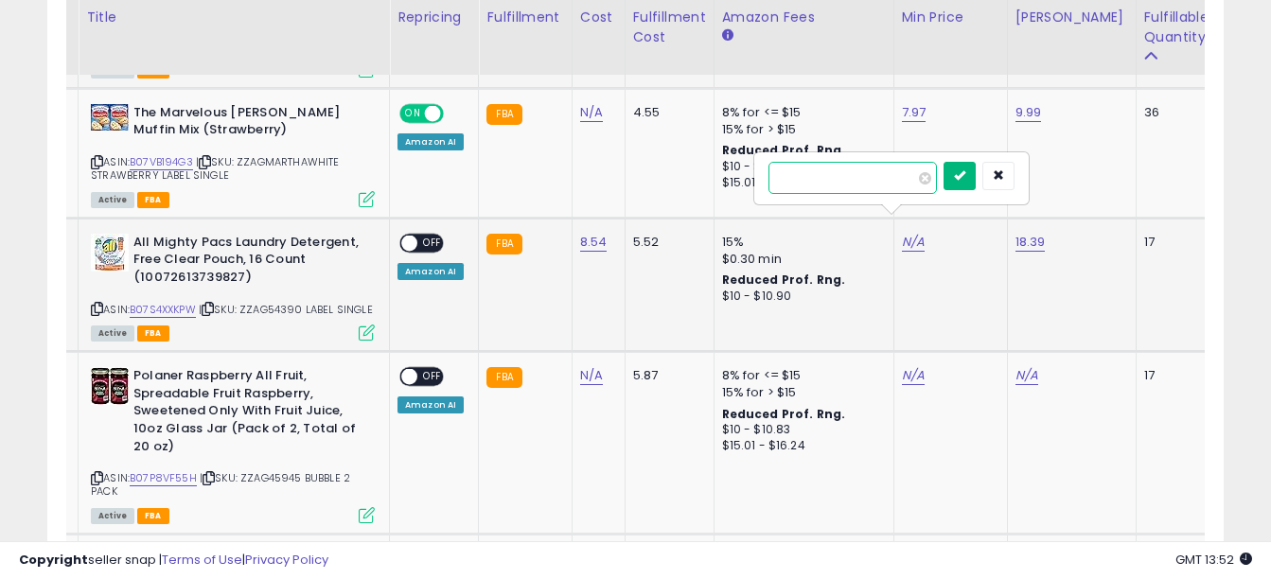
type input "*****"
click at [965, 180] on icon "submit" at bounding box center [959, 174] width 11 height 11
click at [428, 236] on span "OFF" at bounding box center [432, 244] width 30 height 16
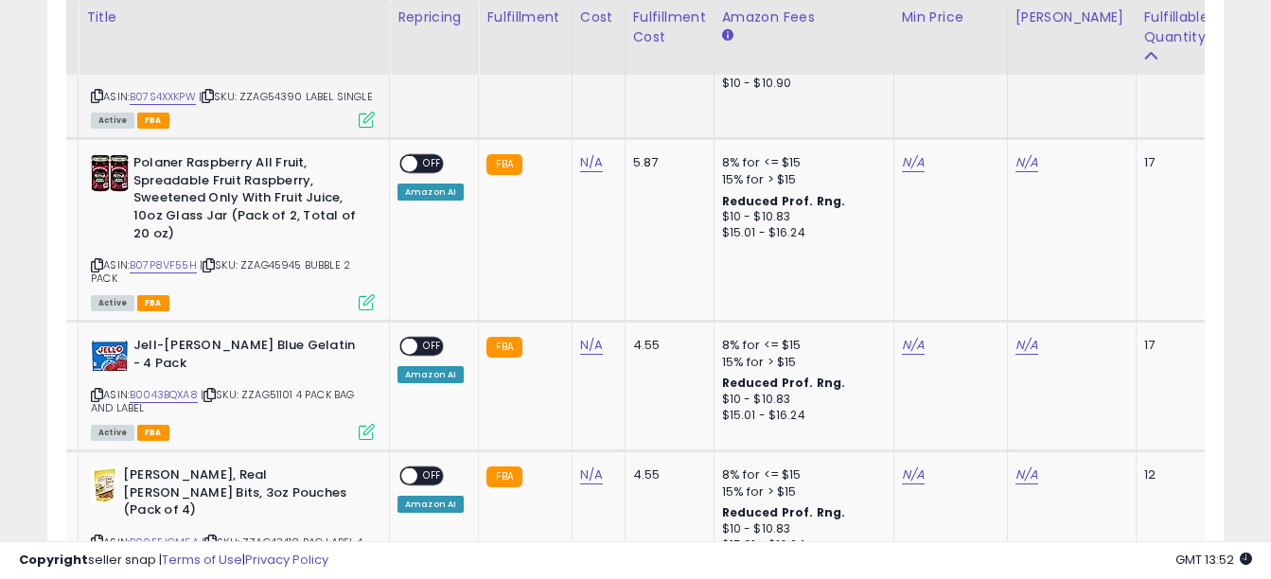
scroll to position [1684, 0]
drag, startPoint x: 248, startPoint y: 259, endPoint x: 350, endPoint y: 272, distance: 102.9
click at [350, 272] on div "ASIN: B07P8VF55H | SKU: ZZAG45945 BUBBLE 2 PACK Active FBA" at bounding box center [233, 230] width 284 height 154
copy span "ZZAG45945 BUBBLE 2 PACK"
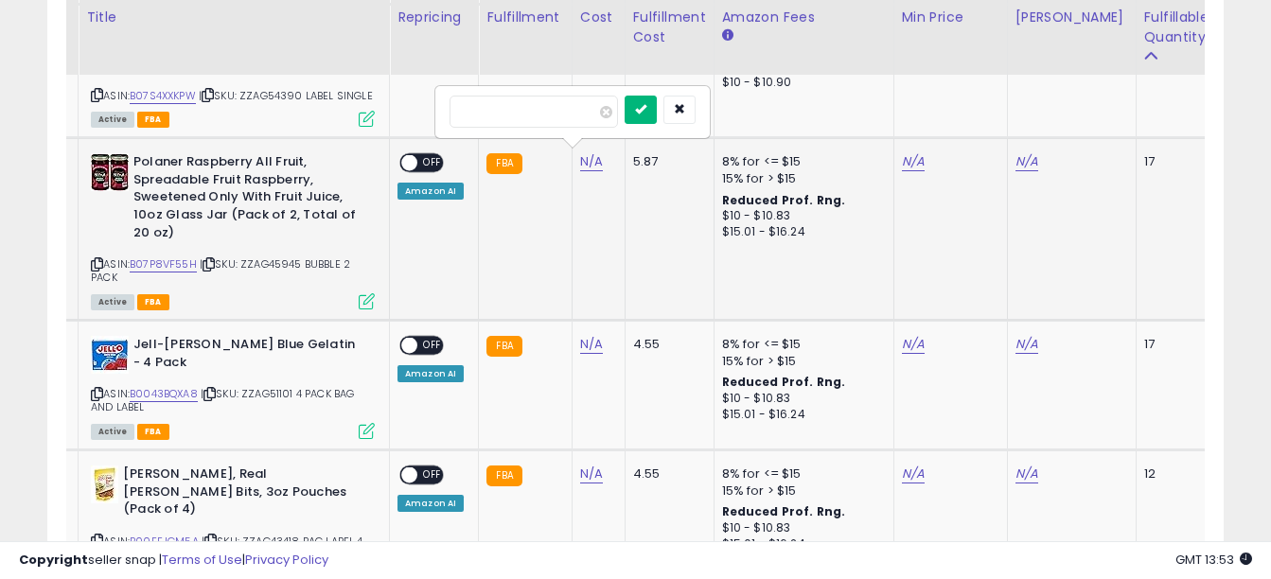
type input "****"
click at [646, 110] on icon "submit" at bounding box center [640, 108] width 11 height 11
click at [177, 256] on link "B07P8VF55H" at bounding box center [163, 264] width 67 height 16
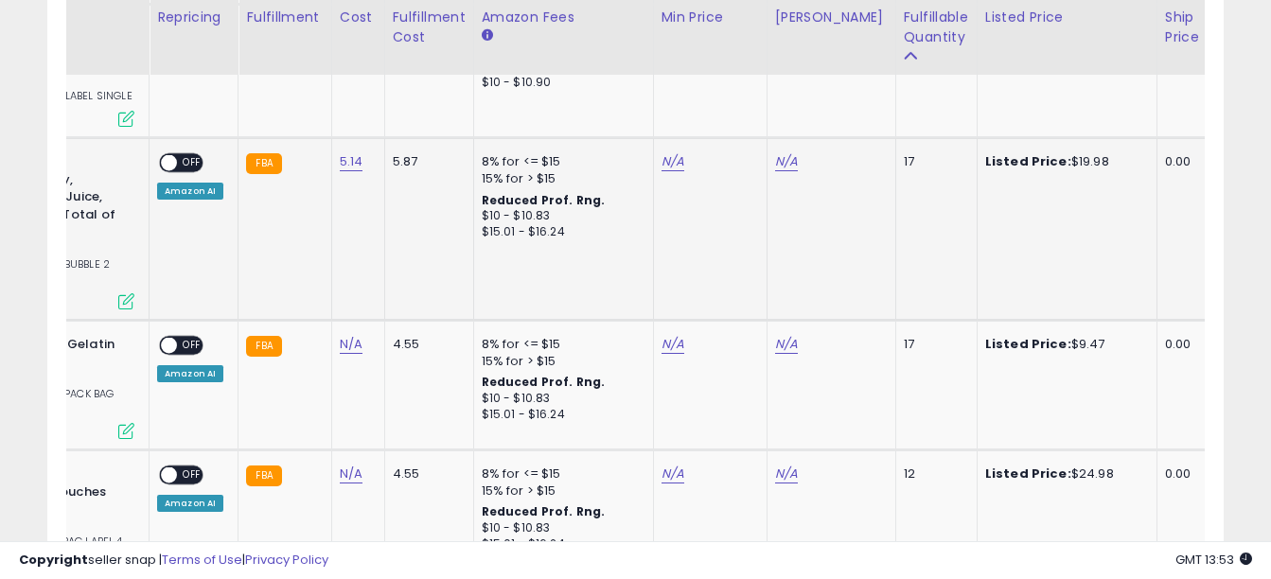
scroll to position [0, 209]
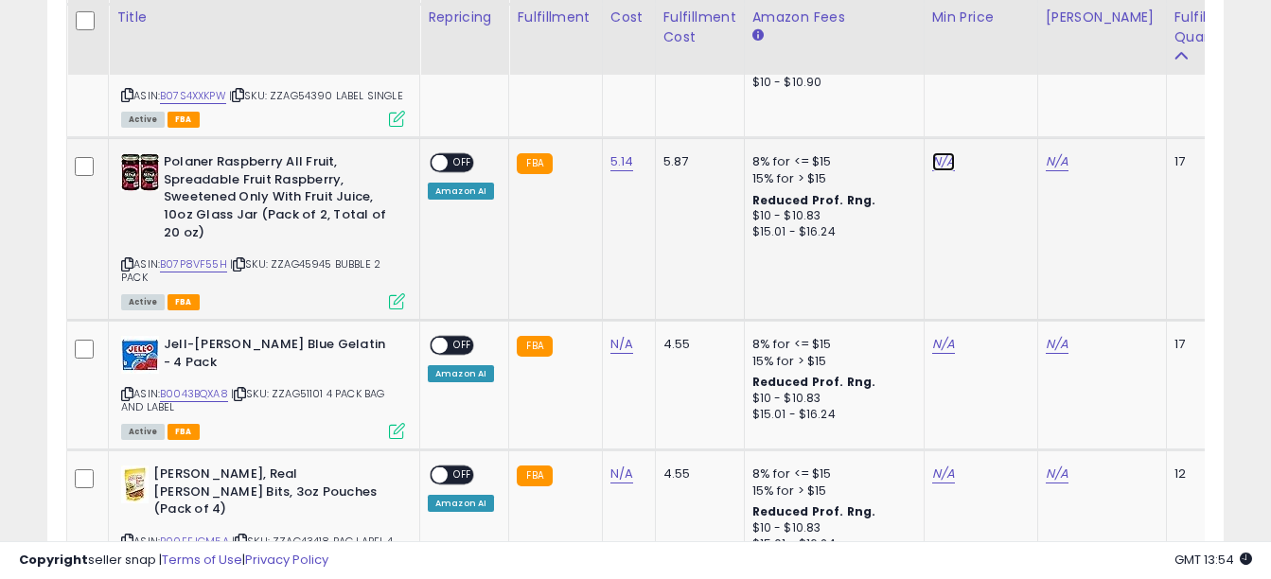
click at [941, 161] on link "N/A" at bounding box center [943, 161] width 23 height 19
drag, startPoint x: 840, startPoint y: 117, endPoint x: 757, endPoint y: 104, distance: 84.3
type input "*****"
click at [995, 112] on icon "submit" at bounding box center [989, 108] width 11 height 11
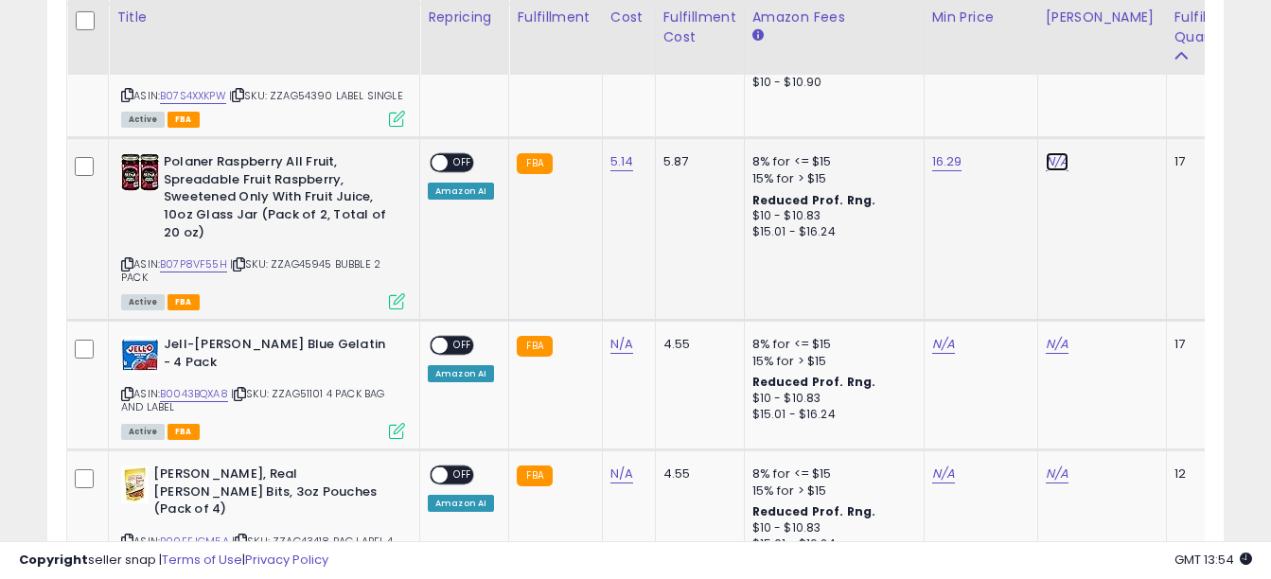
click at [1057, 158] on link "N/A" at bounding box center [1057, 161] width 23 height 19
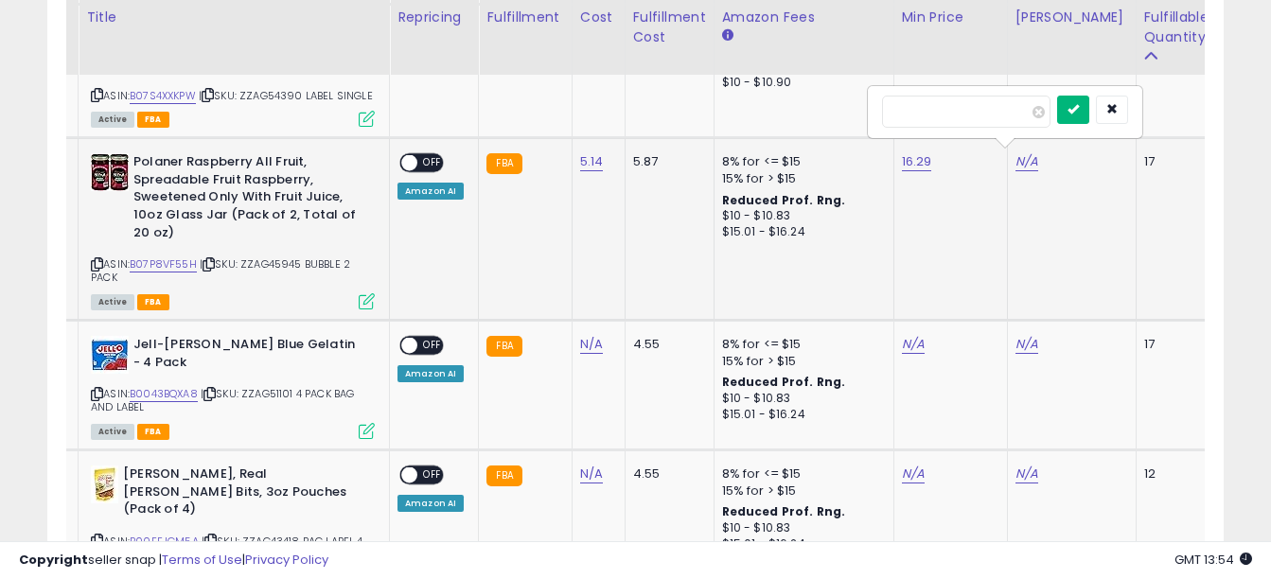
type input "*****"
click at [1089, 118] on button "submit" at bounding box center [1073, 110] width 32 height 28
click at [432, 156] on span "OFF" at bounding box center [432, 163] width 30 height 16
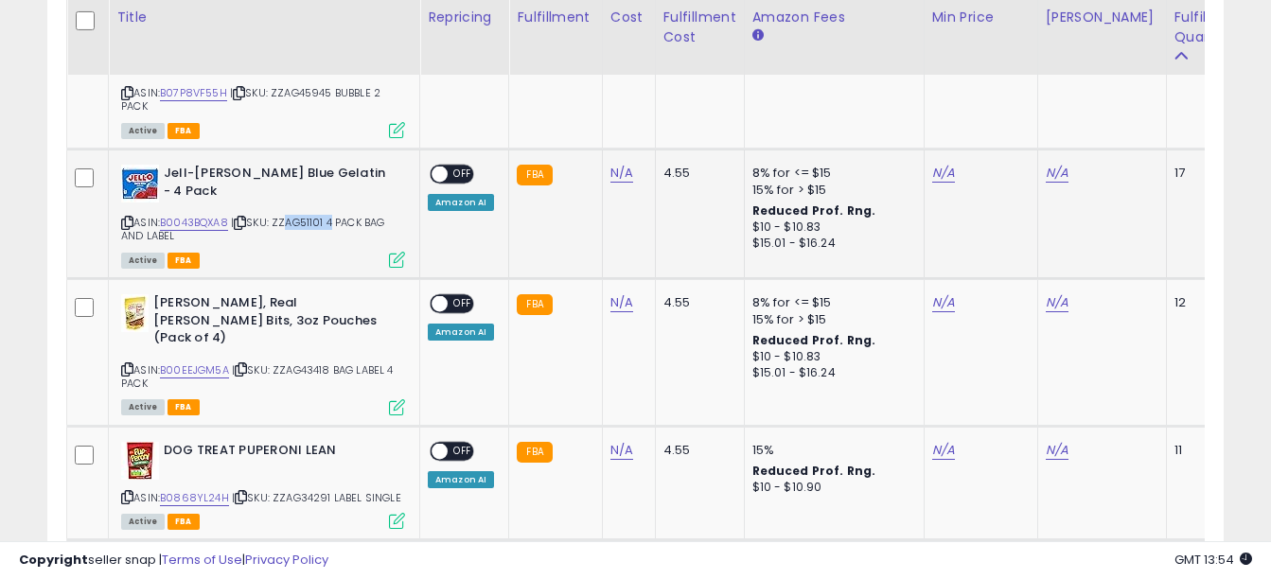
drag, startPoint x: 283, startPoint y: 219, endPoint x: 334, endPoint y: 217, distance: 51.1
click at [334, 217] on span "| SKU: ZZAG51101 4 PACK BAG AND LABEL" at bounding box center [253, 229] width 264 height 28
drag, startPoint x: 334, startPoint y: 217, endPoint x: 296, endPoint y: 238, distance: 43.7
click at [296, 238] on div "ASIN: B0043BQXA8 | SKU: ZZAG51101 4 PACK BAG AND LABEL Active FBA" at bounding box center [263, 215] width 284 height 101
drag, startPoint x: 281, startPoint y: 215, endPoint x: 387, endPoint y: 228, distance: 106.8
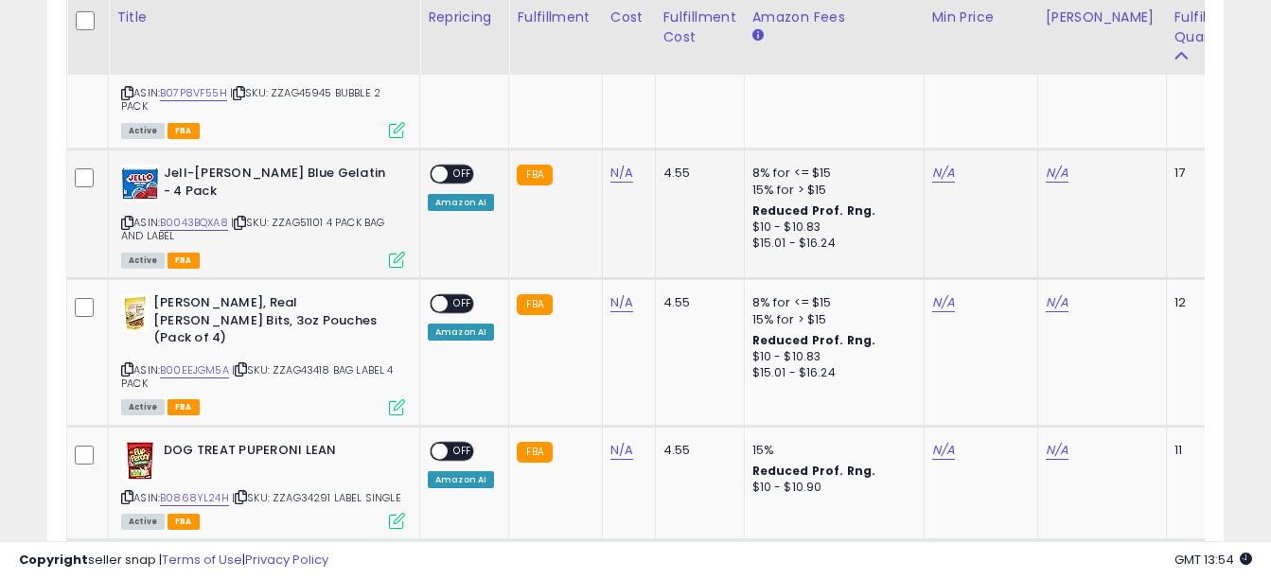
click at [387, 228] on div "ASIN: B0043BQXA8 | SKU: ZZAG51101 4 PACK BAG AND LABEL Active FBA" at bounding box center [263, 215] width 284 height 101
copy span "ZZAG51101 4 PACK BAG AND LABEL"
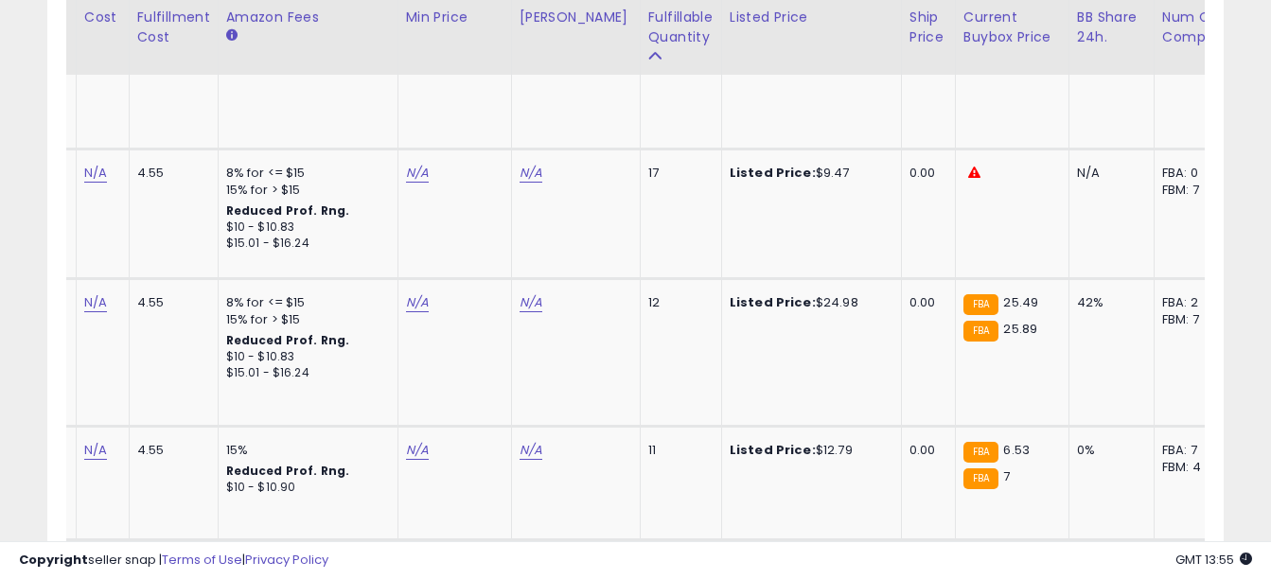
scroll to position [0, 591]
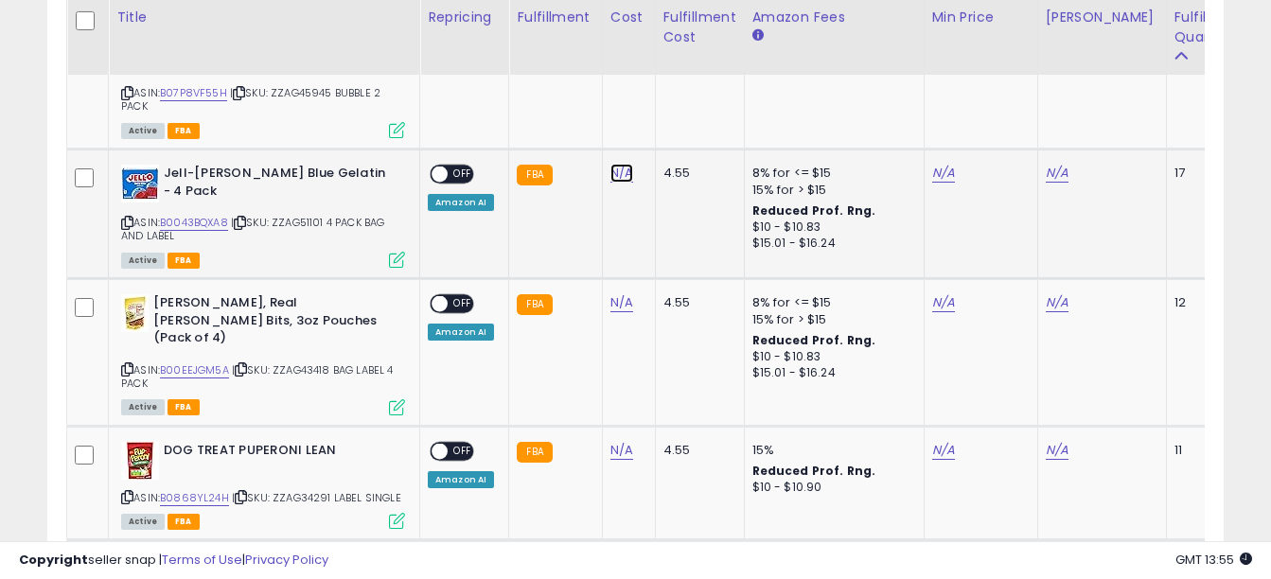
type input "****"
click at [677, 122] on icon "submit" at bounding box center [670, 119] width 11 height 11
click at [401, 254] on icon at bounding box center [397, 260] width 16 height 16
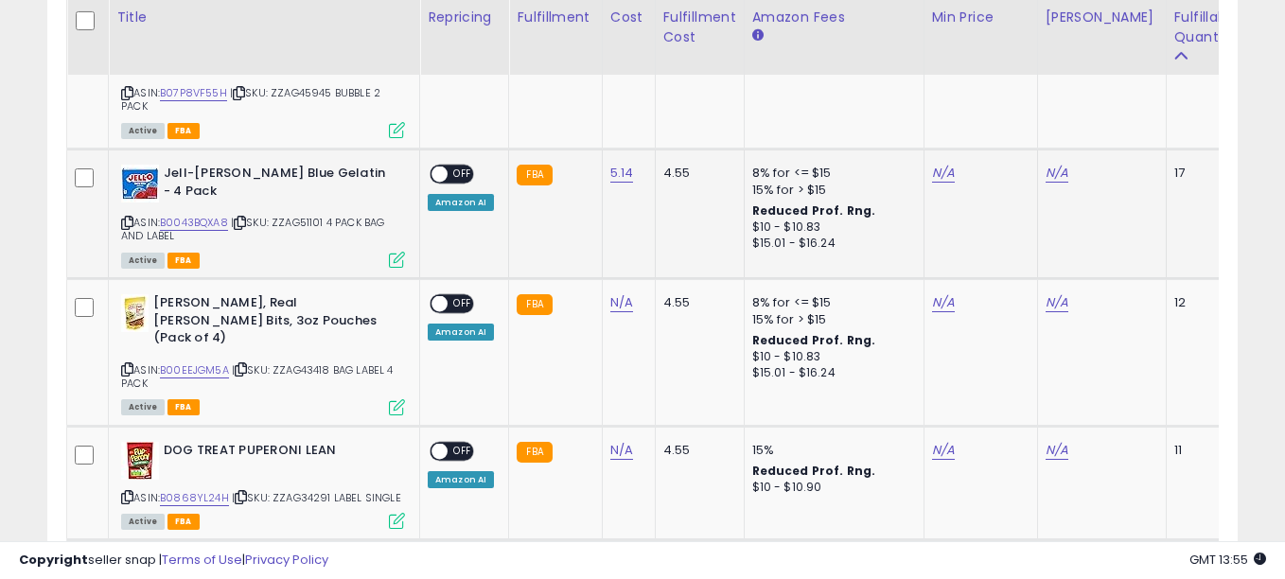
scroll to position [388, 689]
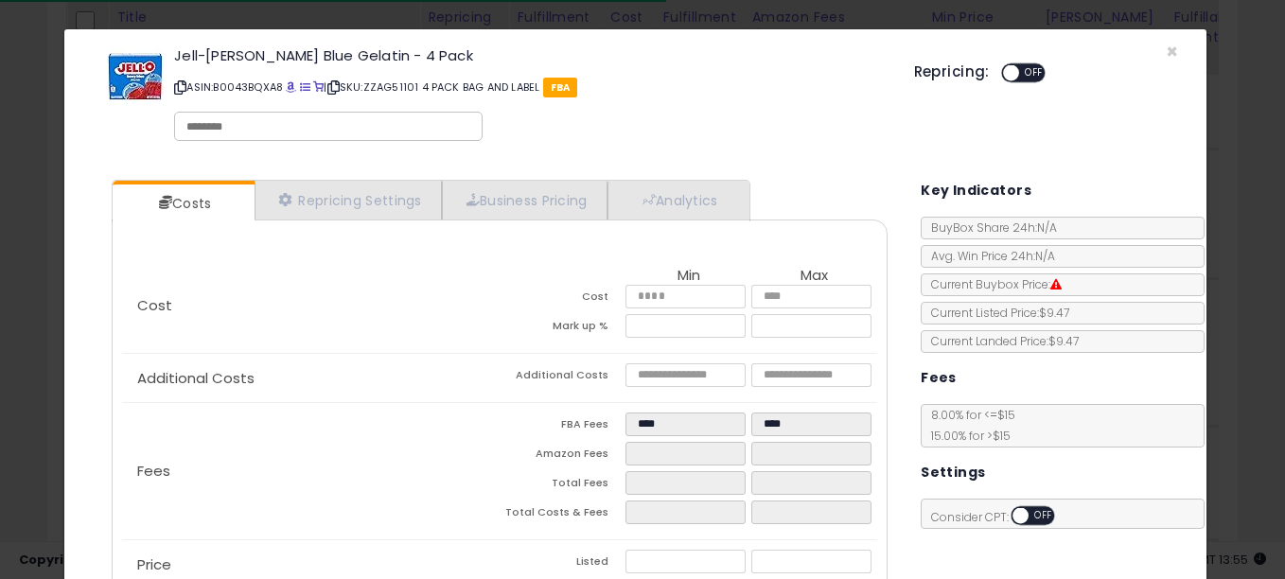
click at [242, 129] on input "text" at bounding box center [328, 126] width 284 height 17
type input "**********"
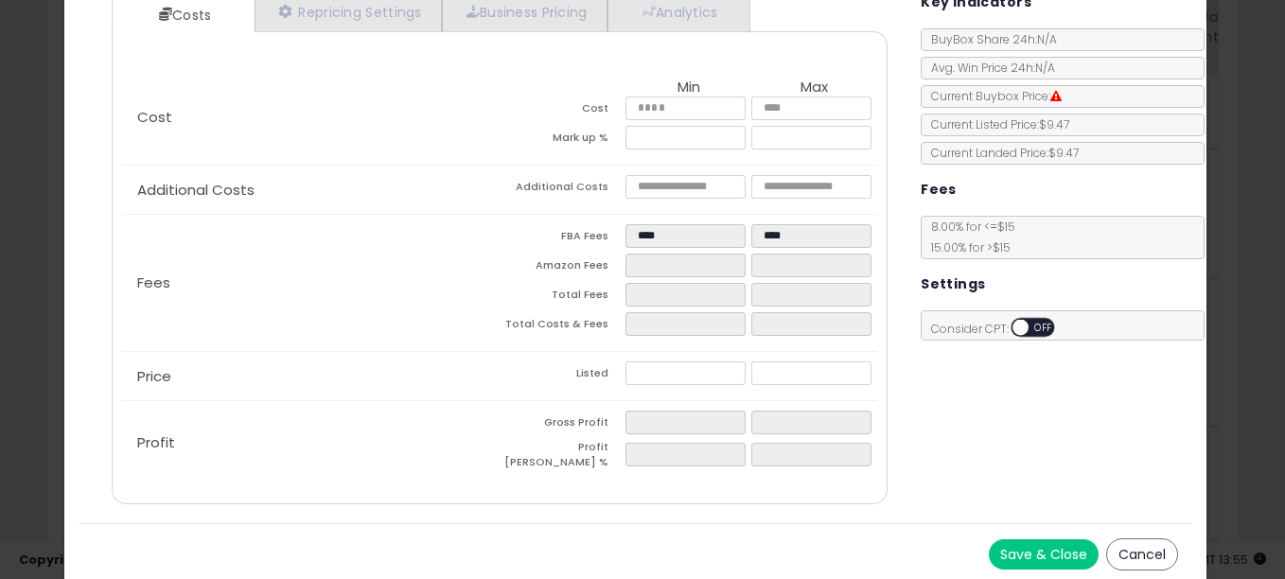
click at [1030, 565] on div "Save & Close Cancel" at bounding box center [636, 554] width 1114 height 62
click at [1030, 555] on button "Save & Close" at bounding box center [1044, 554] width 110 height 30
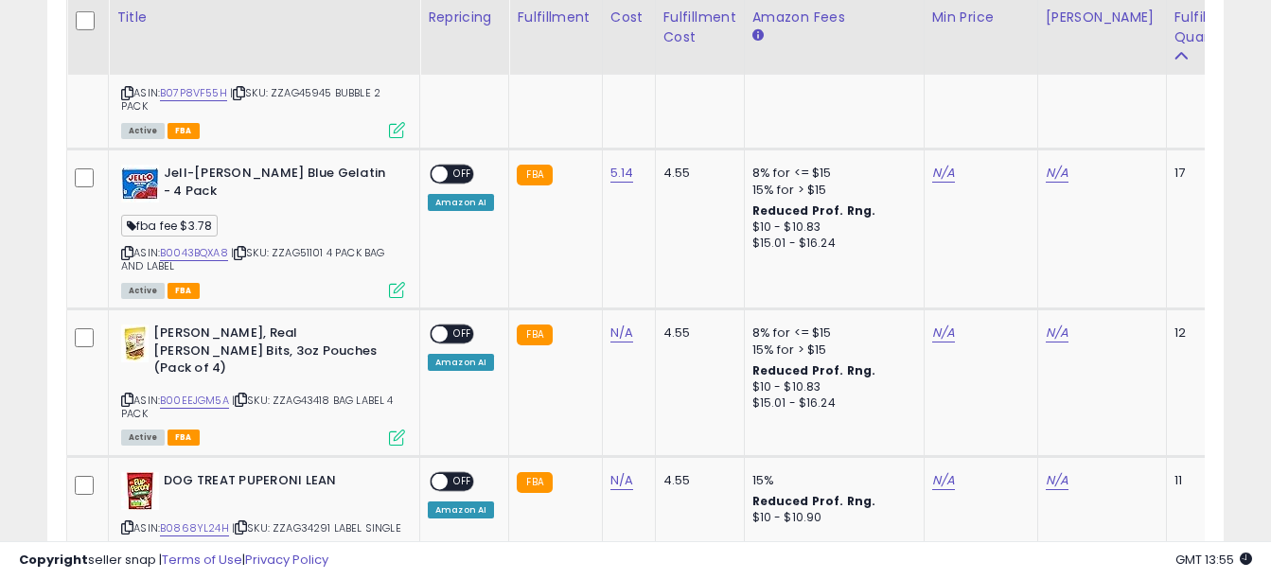
scroll to position [945826, 945533]
click at [937, 175] on link "N/A" at bounding box center [943, 173] width 23 height 19
type input "*****"
click at [995, 124] on icon "submit" at bounding box center [989, 119] width 11 height 11
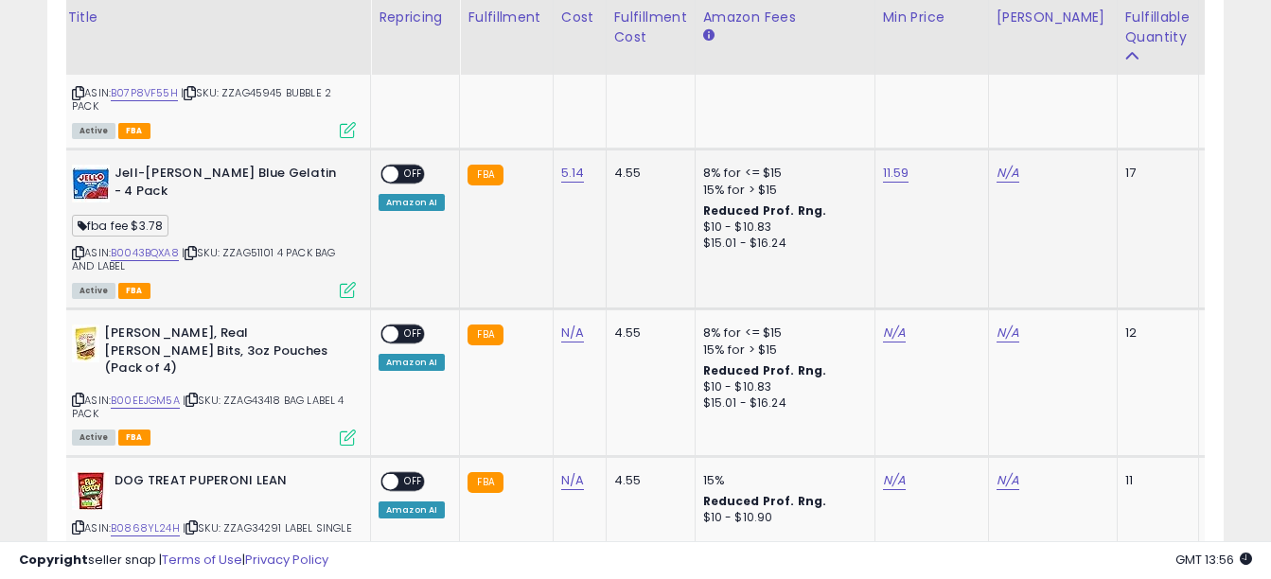
scroll to position [0, 0]
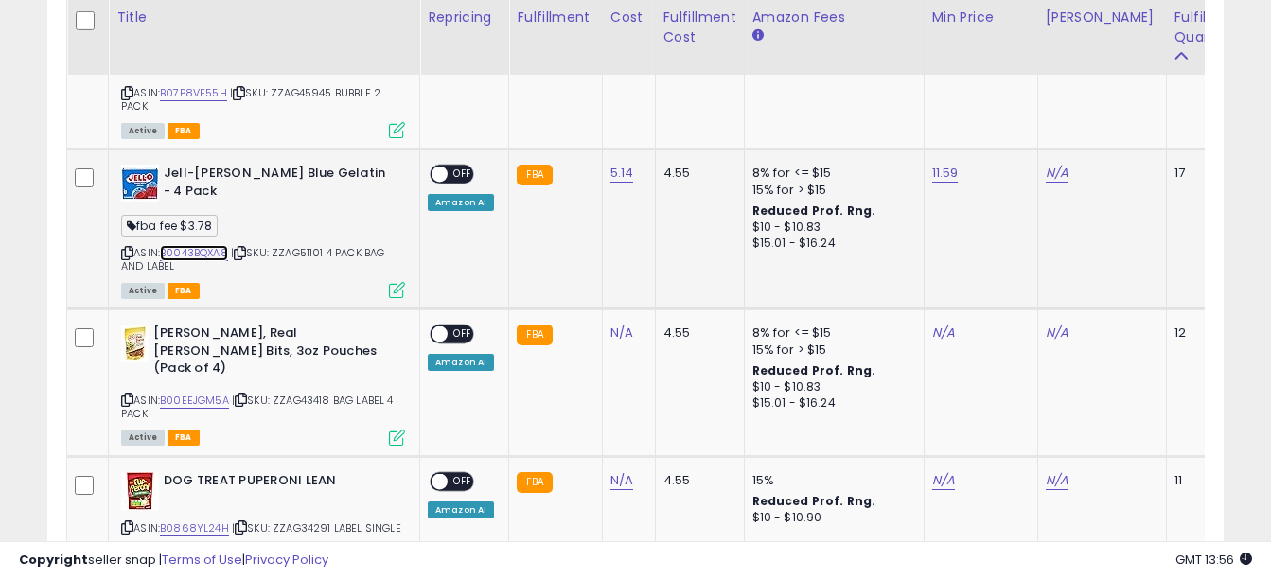
click at [213, 245] on link "B0043BQXA8" at bounding box center [194, 253] width 68 height 16
click at [1047, 165] on link "N/A" at bounding box center [1057, 173] width 23 height 19
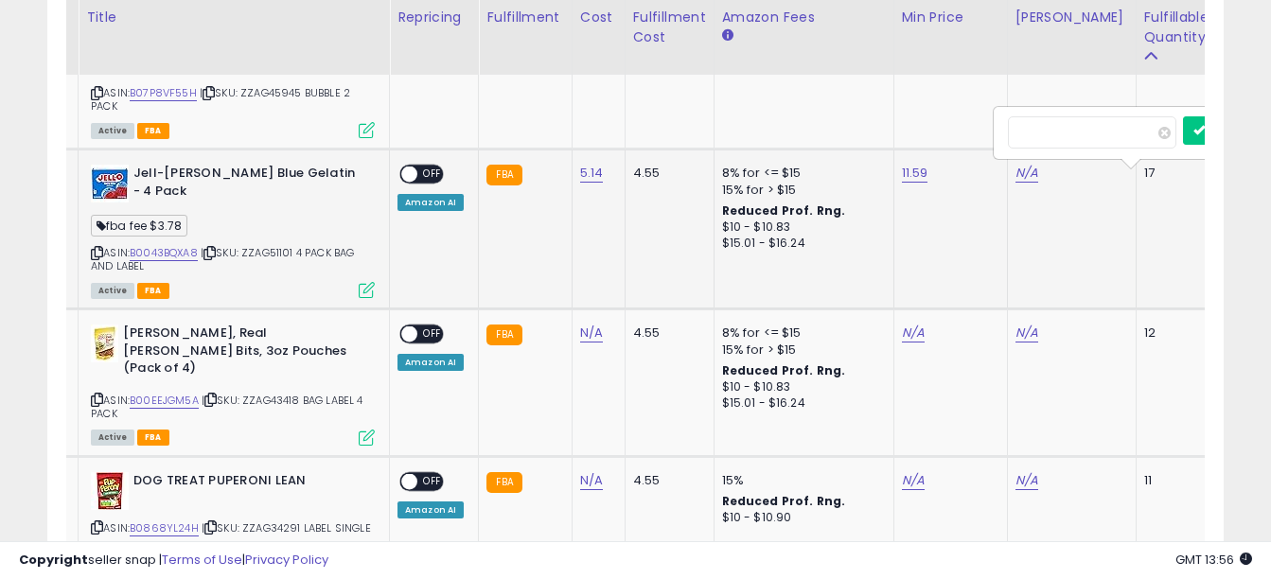
scroll to position [0, 30]
type input "*****"
click at [1079, 125] on icon "submit" at bounding box center [1072, 119] width 11 height 11
drag, startPoint x: 842, startPoint y: 126, endPoint x: 686, endPoint y: 94, distance: 159.4
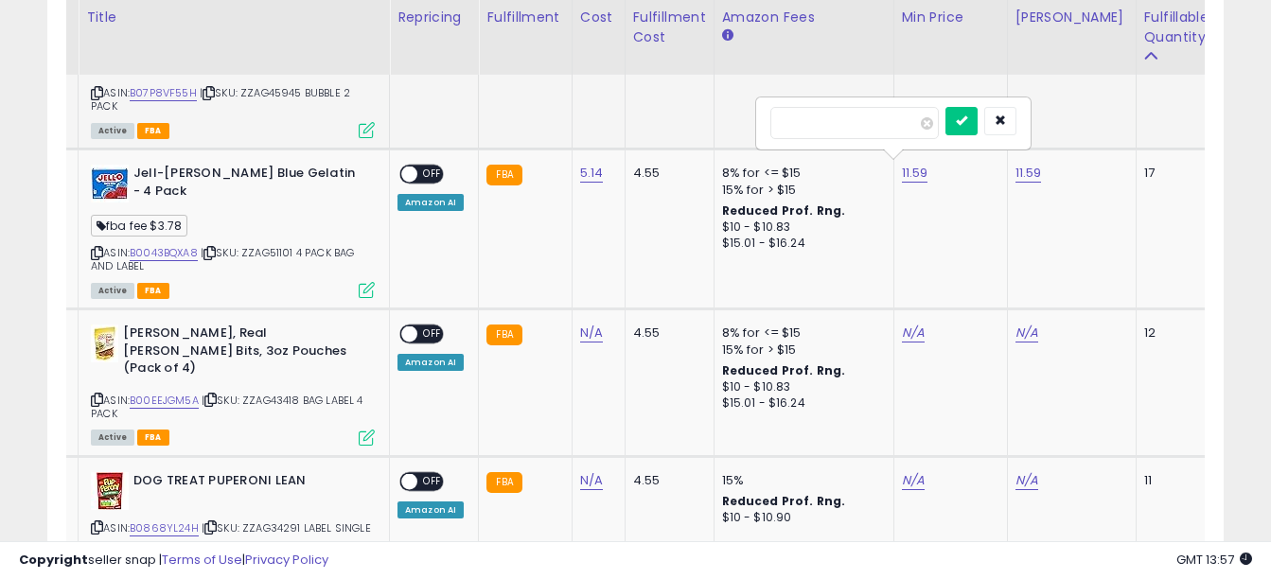
type input "*****"
click at [967, 122] on icon "submit" at bounding box center [961, 119] width 11 height 11
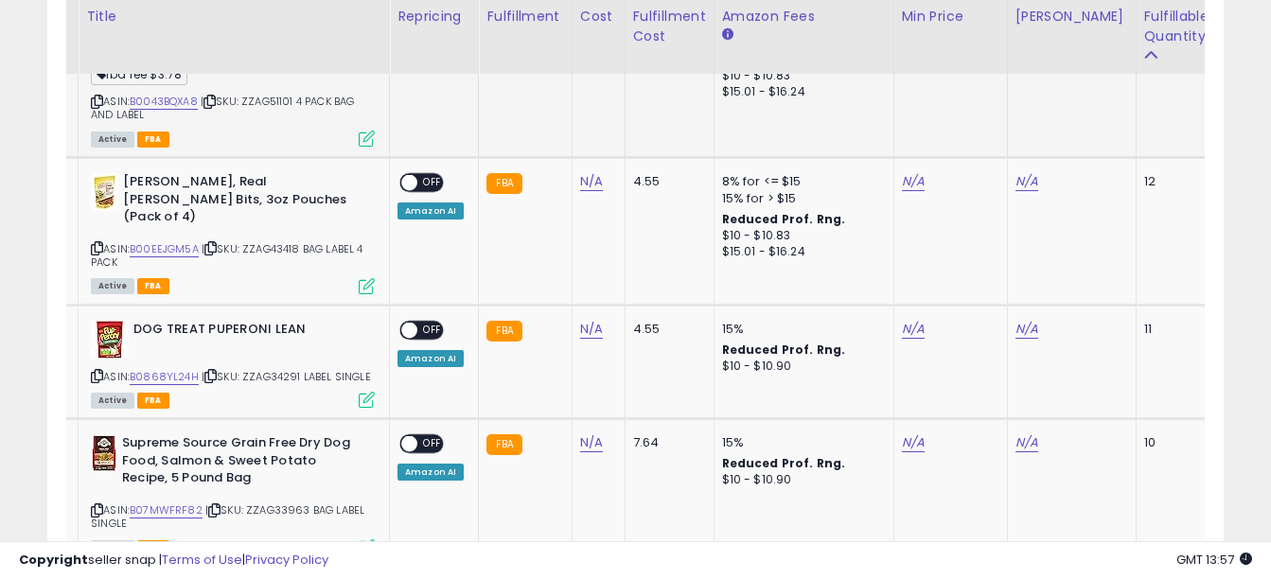
scroll to position [2022, 0]
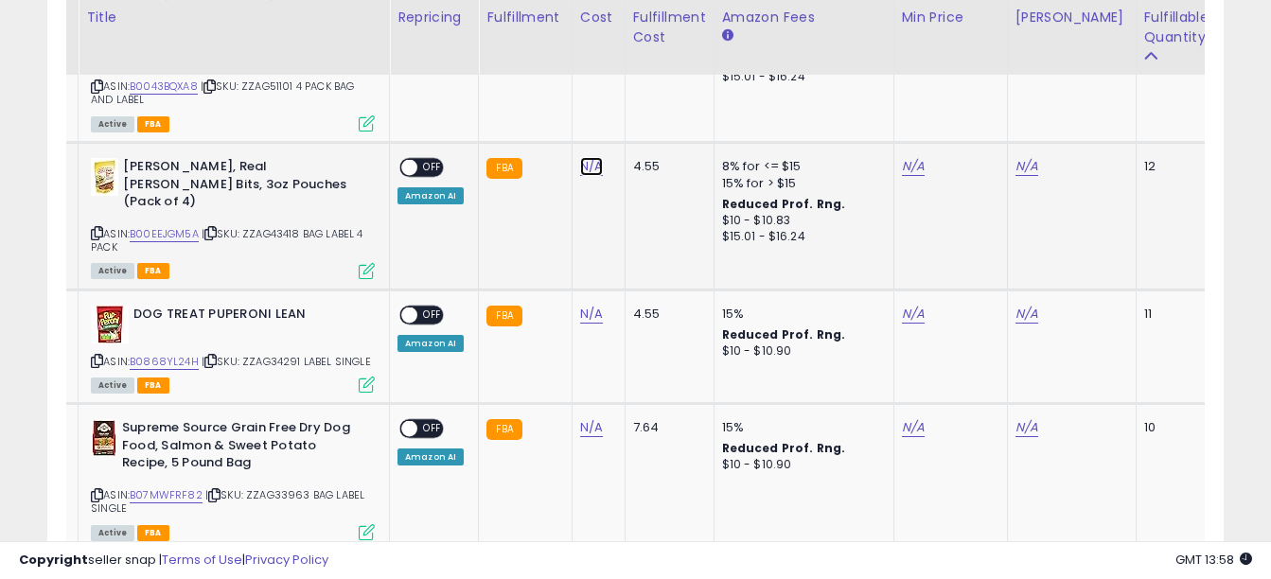
type input "*****"
click at [646, 111] on icon "submit" at bounding box center [640, 111] width 11 height 11
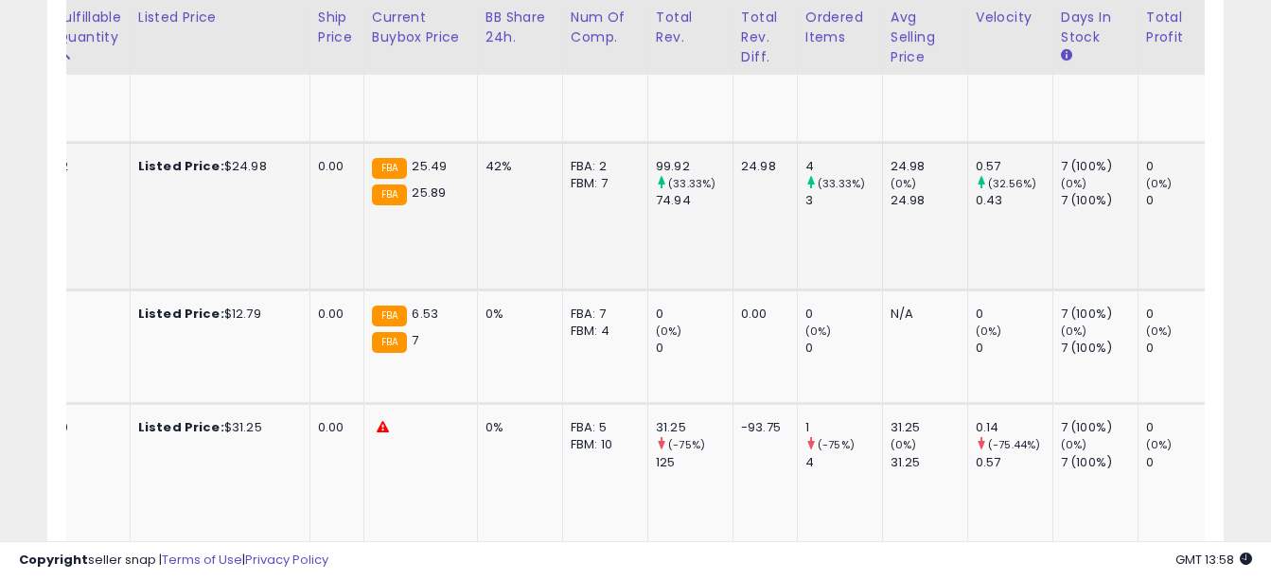
scroll to position [0, 681]
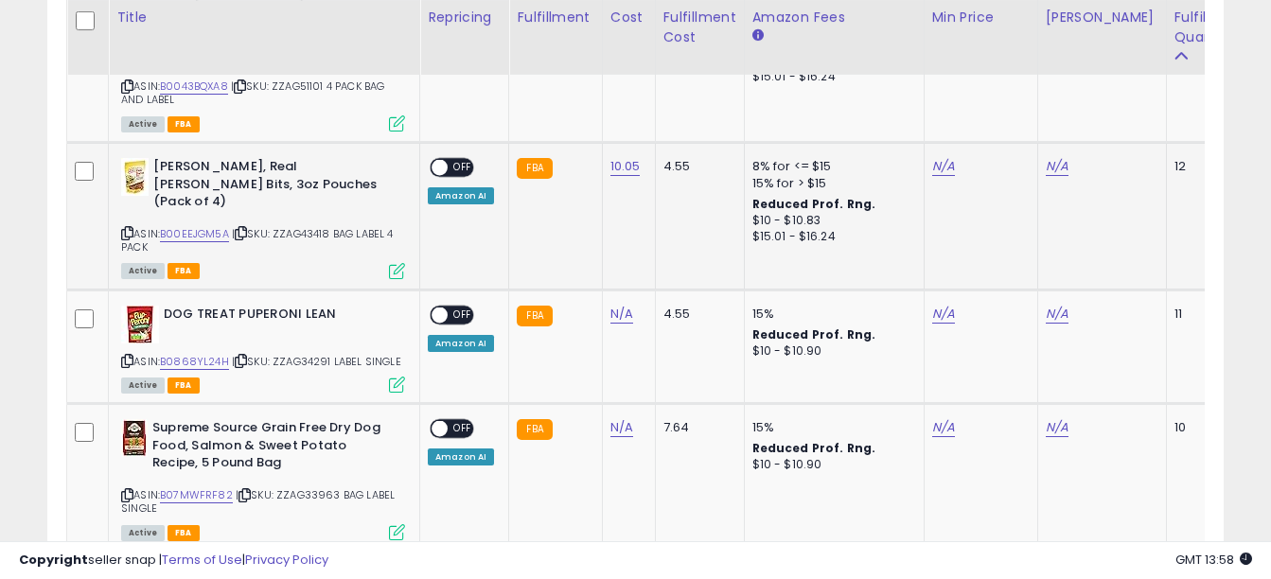
drag, startPoint x: 279, startPoint y: 206, endPoint x: 374, endPoint y: 219, distance: 95.4
click at [374, 219] on div "ASIN: B00EEJGM5A | SKU: ZZAG43418 BAG LABEL 4 PACK Active FBA" at bounding box center [263, 217] width 284 height 119
copy span "ZZAG43418 BAG LABEL 4 PACK"
click at [936, 157] on link "N/A" at bounding box center [943, 166] width 23 height 19
type input "*****"
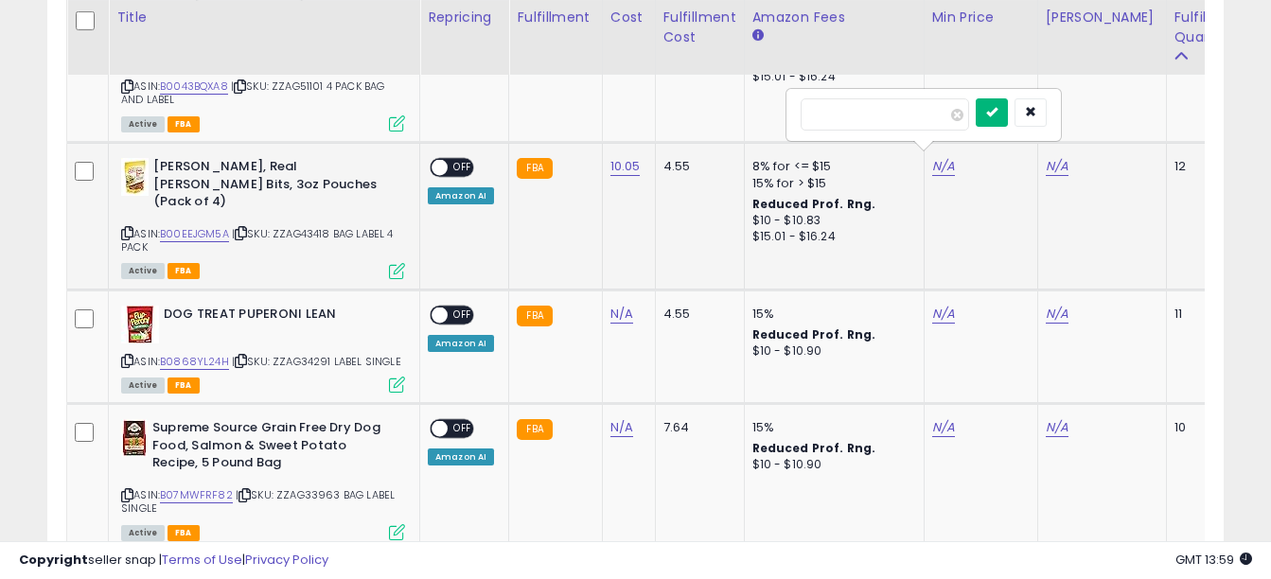
click at [1008, 119] on button "submit" at bounding box center [992, 112] width 32 height 28
click at [1054, 162] on link "N/A" at bounding box center [1057, 166] width 23 height 19
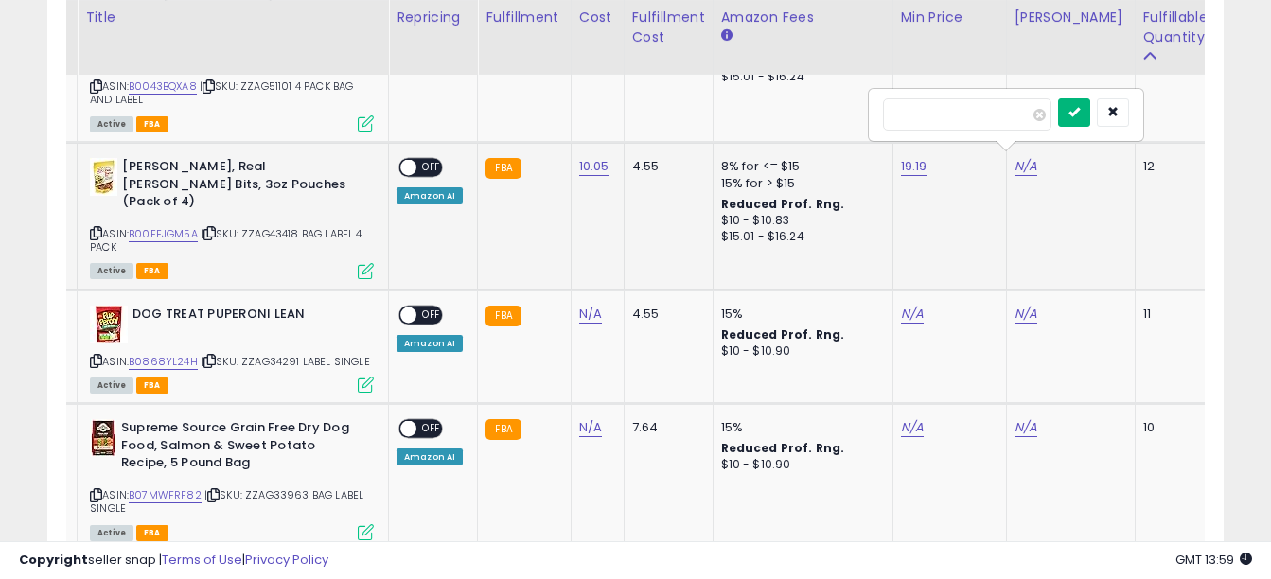
type input "*****"
click at [1080, 111] on icon "submit" at bounding box center [1073, 111] width 11 height 11
click at [433, 165] on span "OFF" at bounding box center [431, 168] width 30 height 16
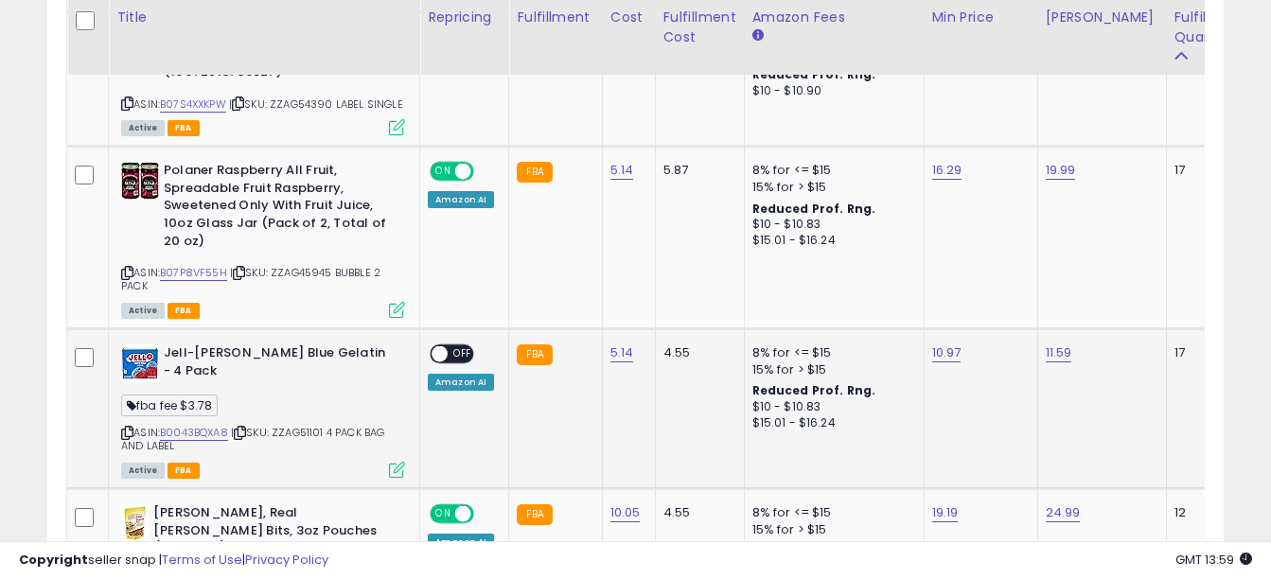
click at [470, 361] on div "ON OFF Amazon AI" at bounding box center [461, 366] width 66 height 45
click at [459, 347] on span "OFF" at bounding box center [463, 354] width 30 height 16
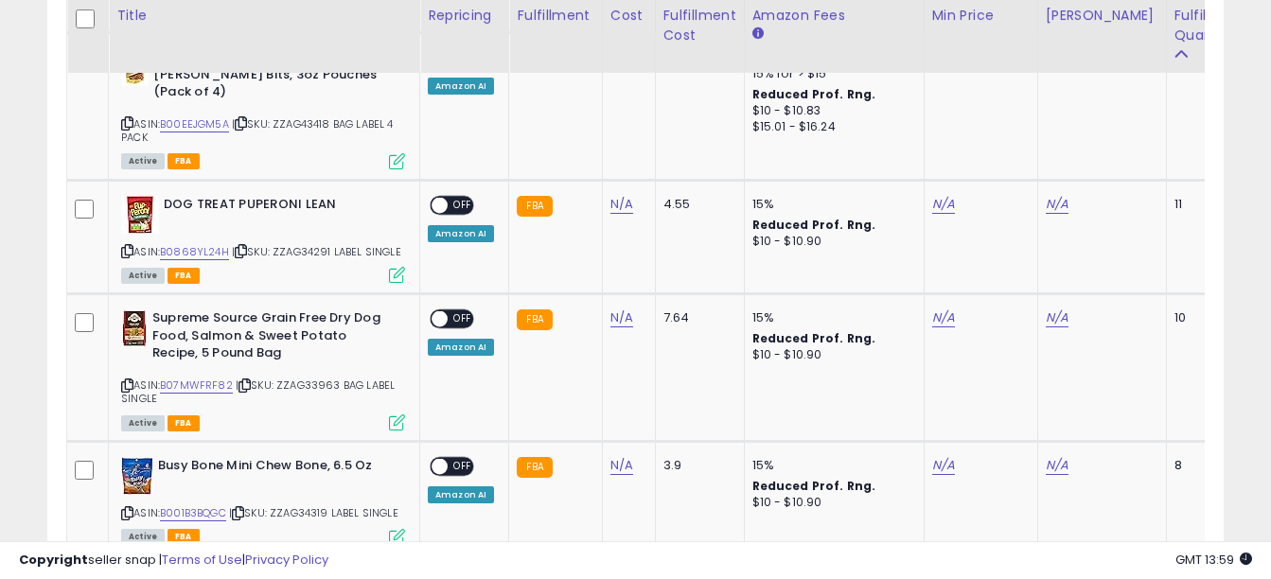
scroll to position [2130, 0]
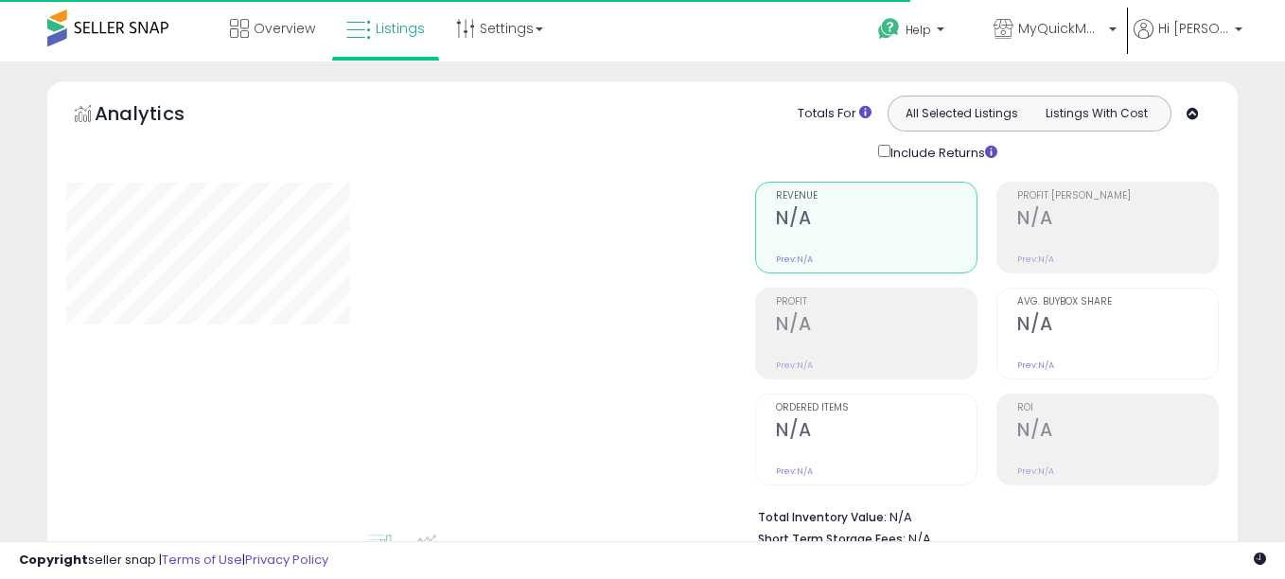
type input "****"
